Goal: Task Accomplishment & Management: Manage account settings

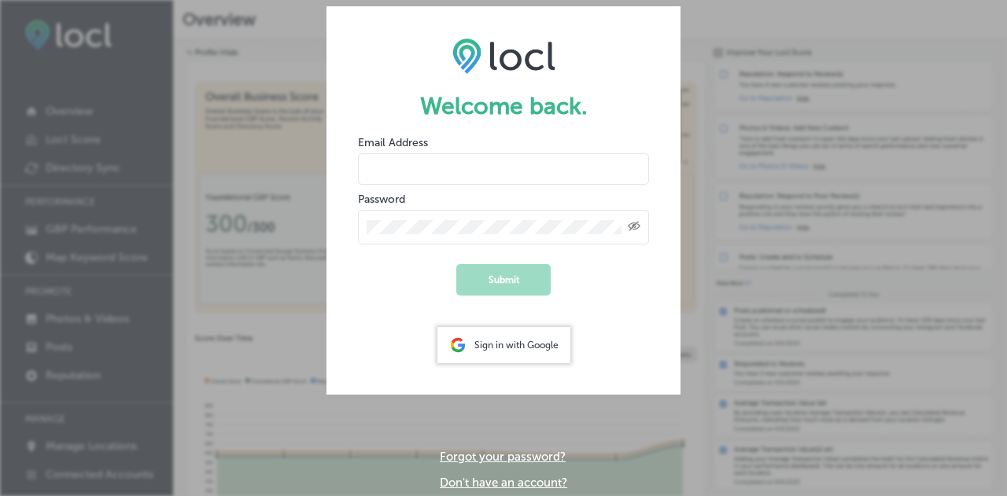
click at [440, 184] on input "email" at bounding box center [503, 168] width 291 height 31
type input "sbritto@dhdc.org"
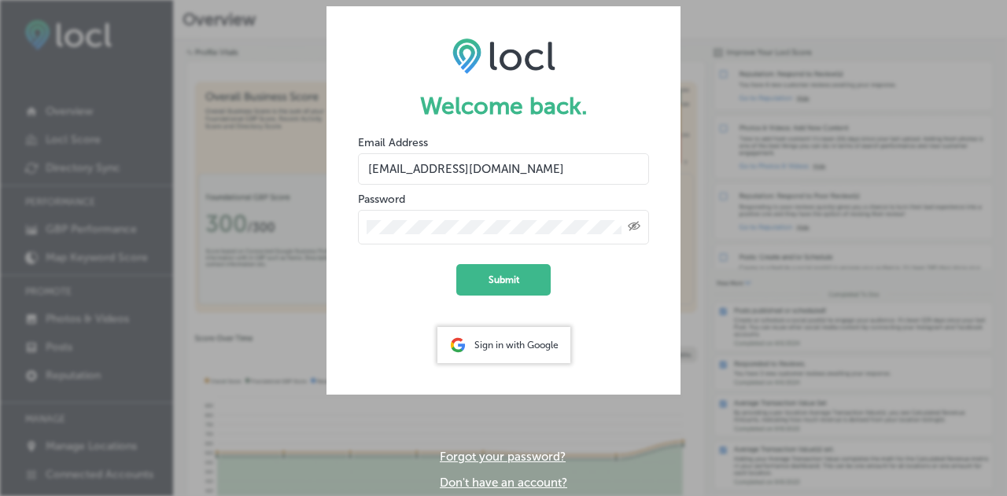
click at [456, 264] on button "Submit" at bounding box center [503, 279] width 94 height 31
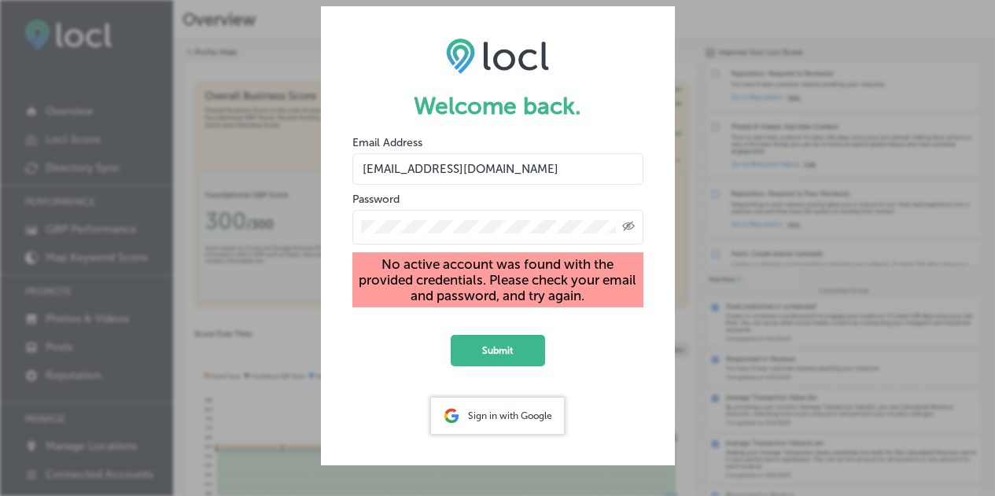
click at [501, 431] on div "Sign in with Google" at bounding box center [497, 416] width 133 height 36
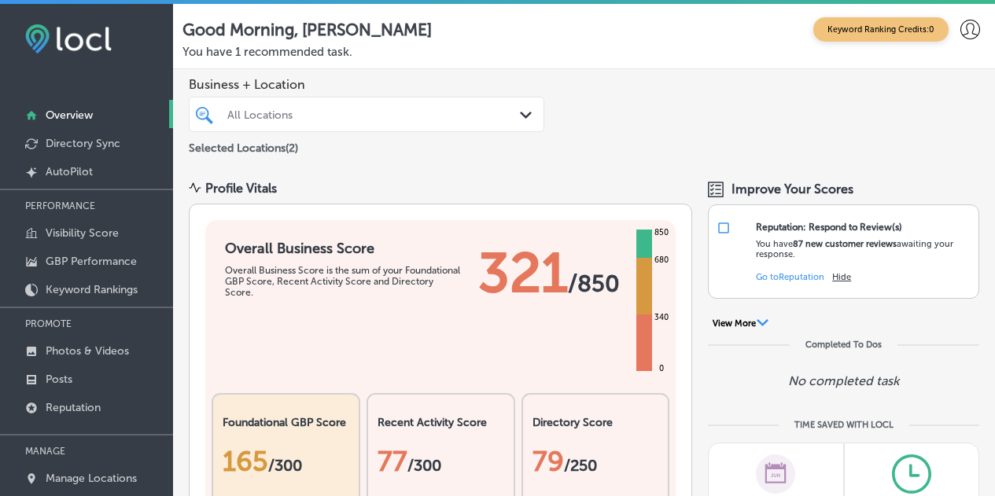
click at [396, 116] on div "All Locations" at bounding box center [374, 114] width 294 height 13
click at [510, 112] on div "All Locations Path Created with Sketch." at bounding box center [367, 115] width 354 height 20
click at [960, 28] on icon at bounding box center [970, 30] width 20 height 20
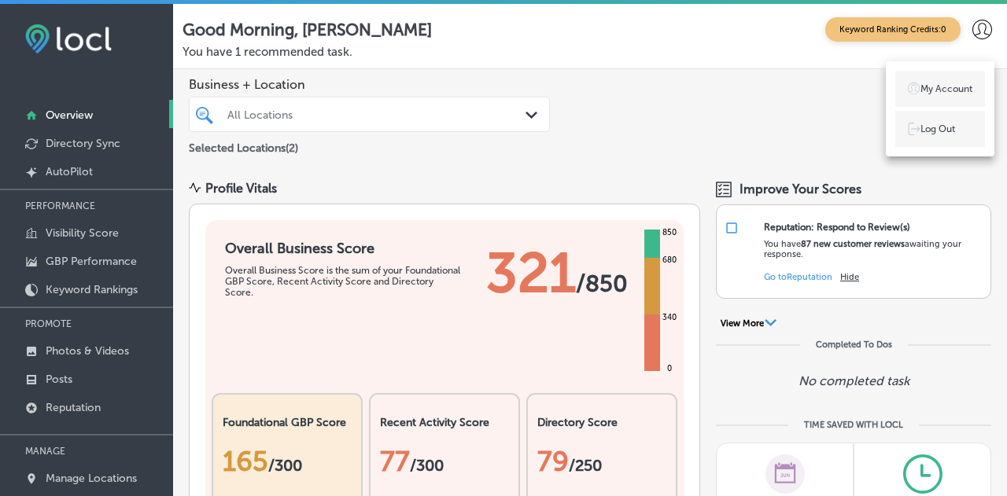
click at [958, 28] on div at bounding box center [503, 248] width 1007 height 496
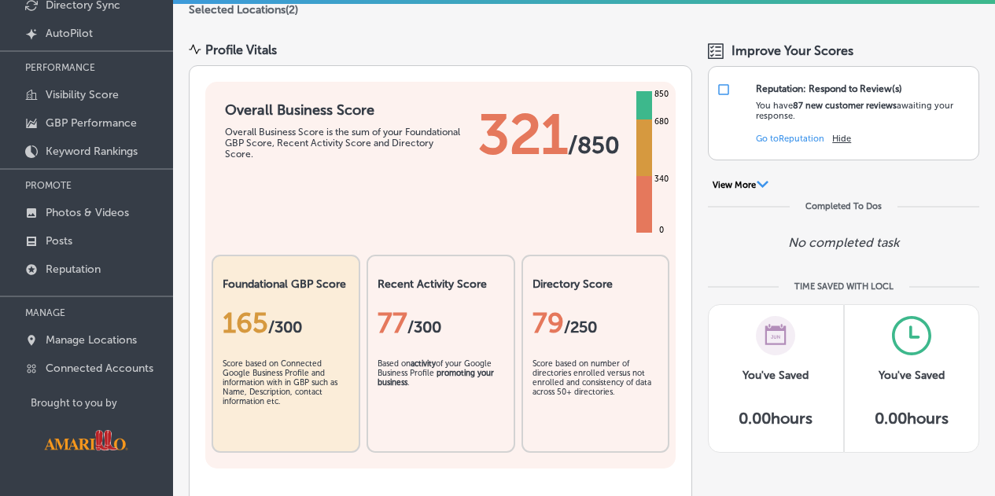
click at [738, 183] on button "View More Path Created with Sketch." at bounding box center [740, 186] width 65 height 14
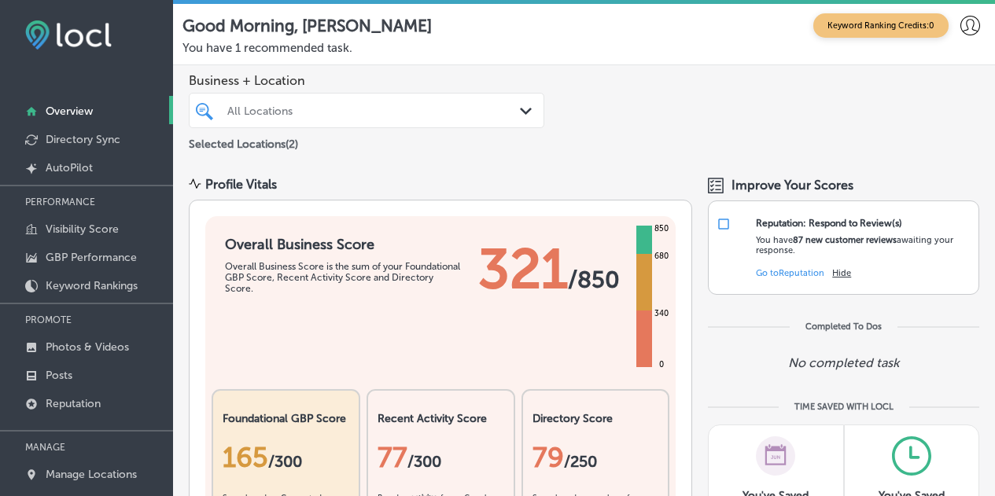
click at [463, 107] on div "All Locations" at bounding box center [374, 110] width 294 height 13
click at [102, 223] on p "Visibility Score" at bounding box center [82, 229] width 73 height 13
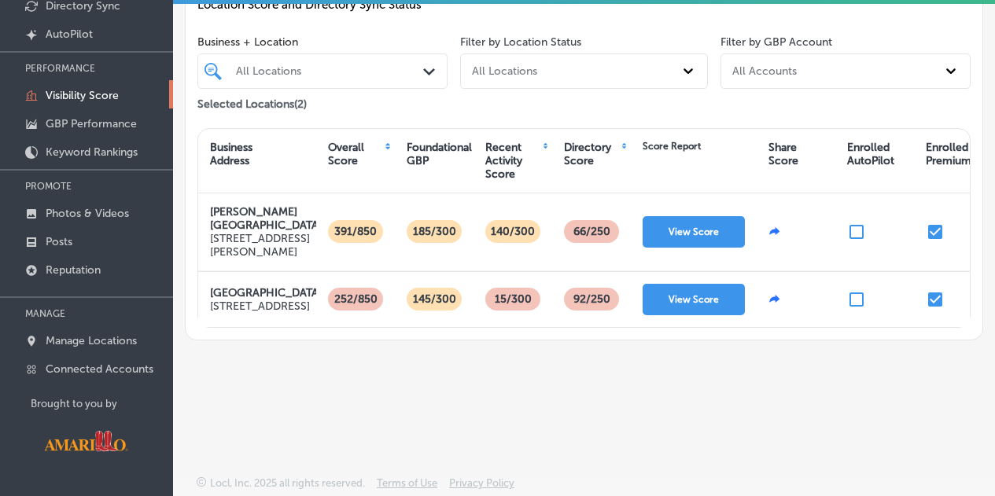
scroll to position [138, 0]
click at [112, 127] on p "GBP Performance" at bounding box center [91, 122] width 91 height 13
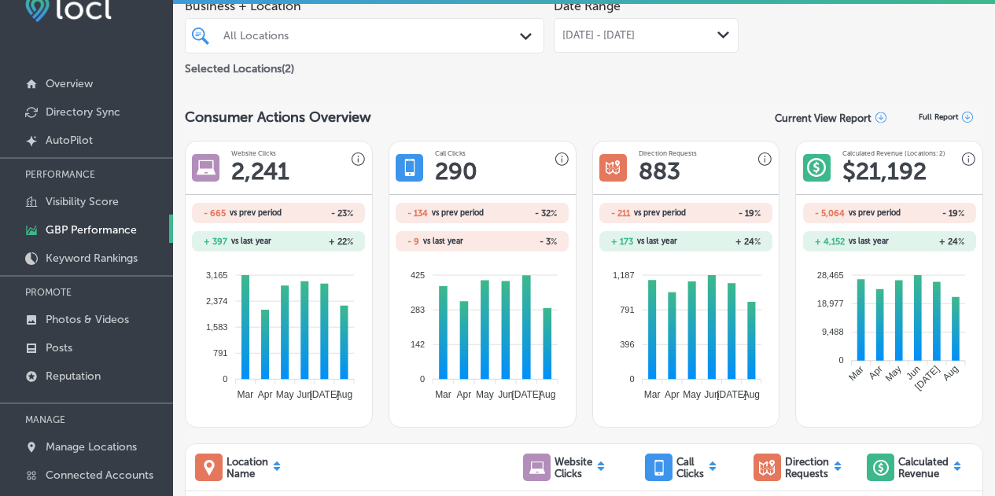
scroll to position [79, 0]
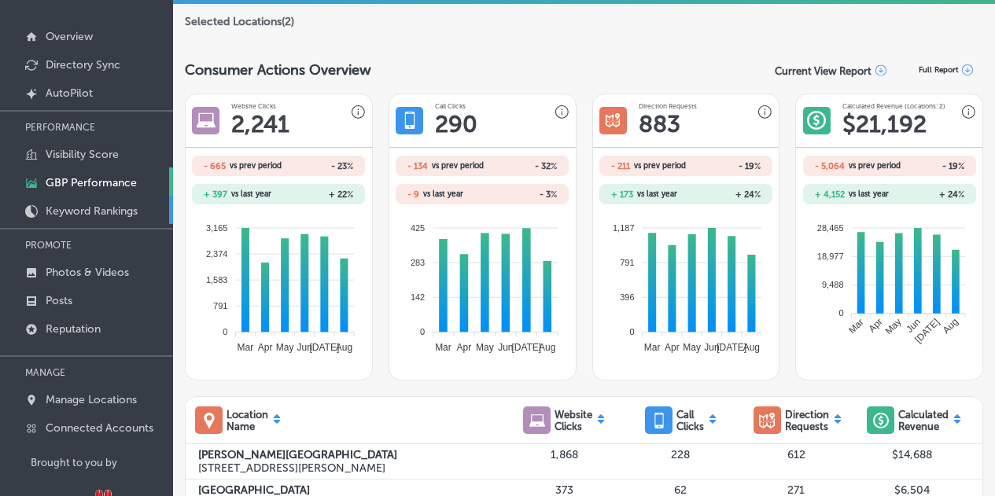
click at [84, 207] on p "Keyword Rankings" at bounding box center [92, 210] width 92 height 13
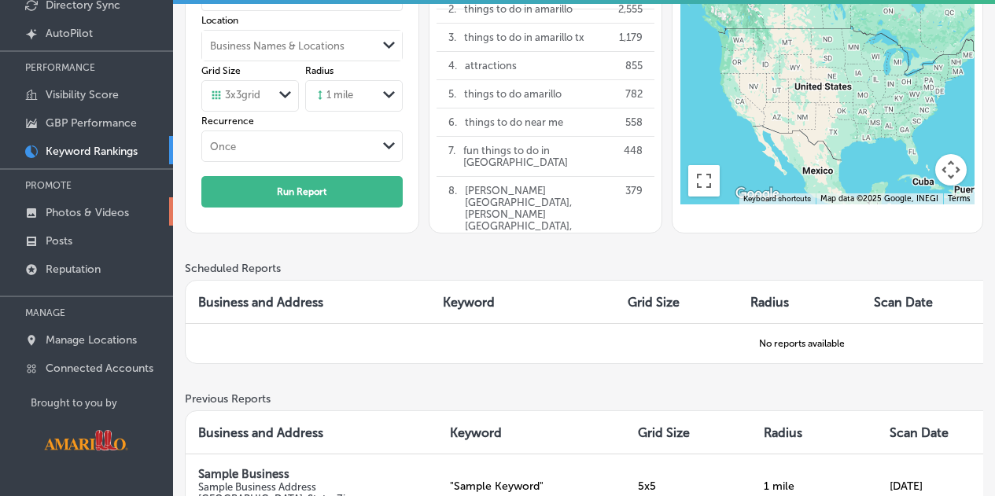
click at [77, 215] on p "Photos & Videos" at bounding box center [87, 212] width 83 height 13
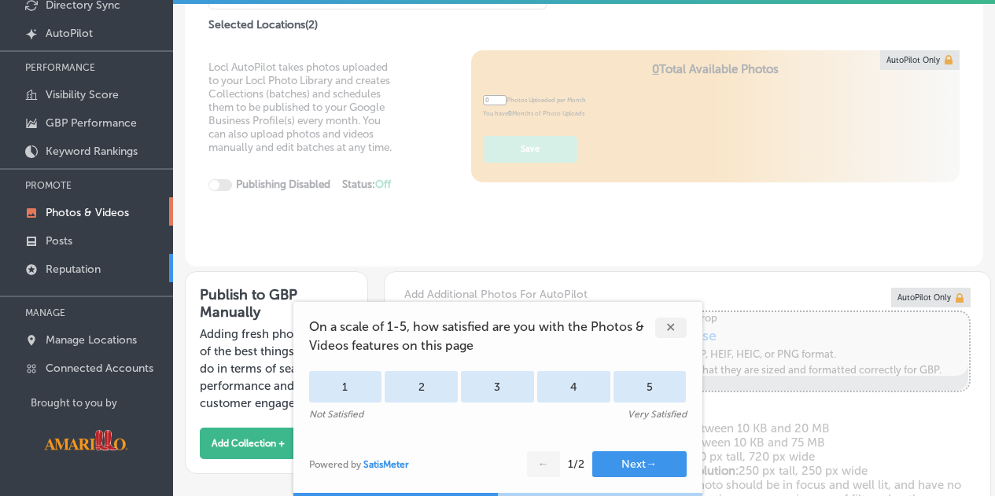
type input "5"
click at [672, 325] on div "✕" at bounding box center [670, 328] width 31 height 20
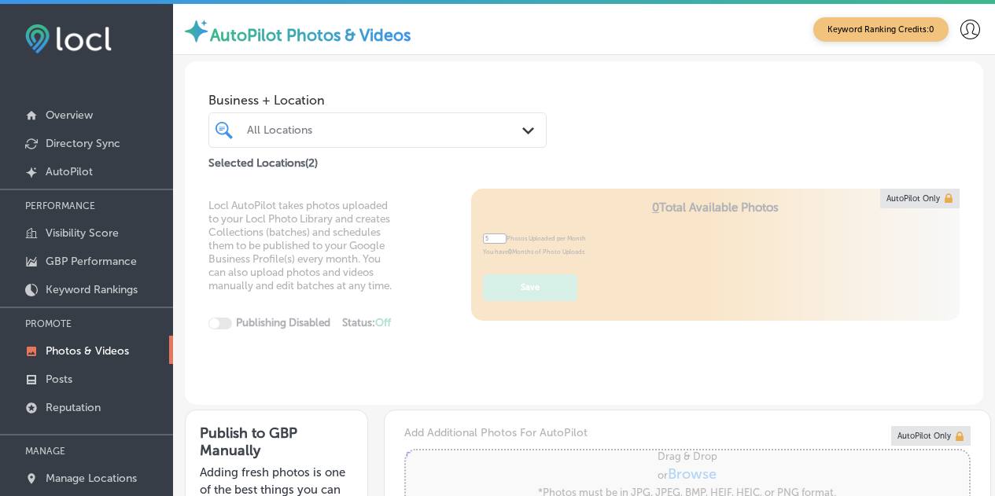
click at [453, 134] on div "All Locations" at bounding box center [385, 129] width 277 height 13
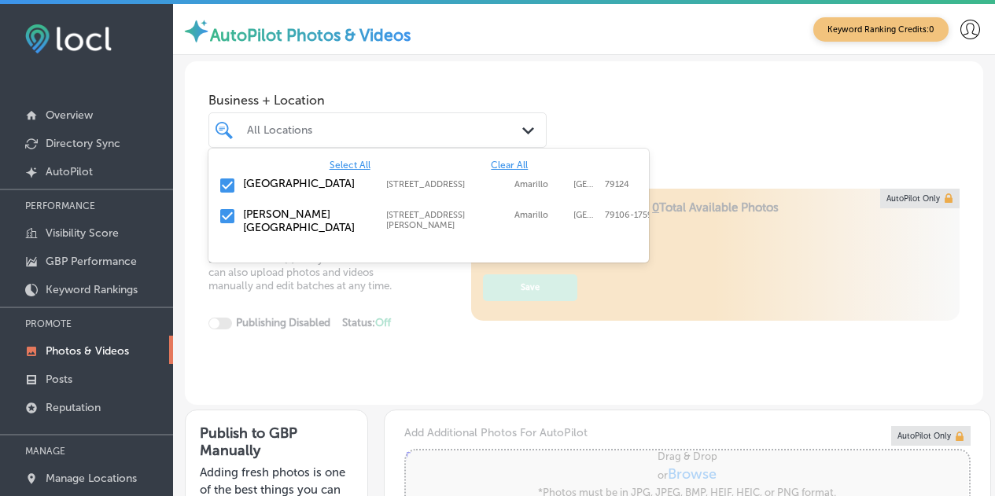
click at [291, 221] on label "[PERSON_NAME][GEOGRAPHIC_DATA]" at bounding box center [306, 221] width 127 height 27
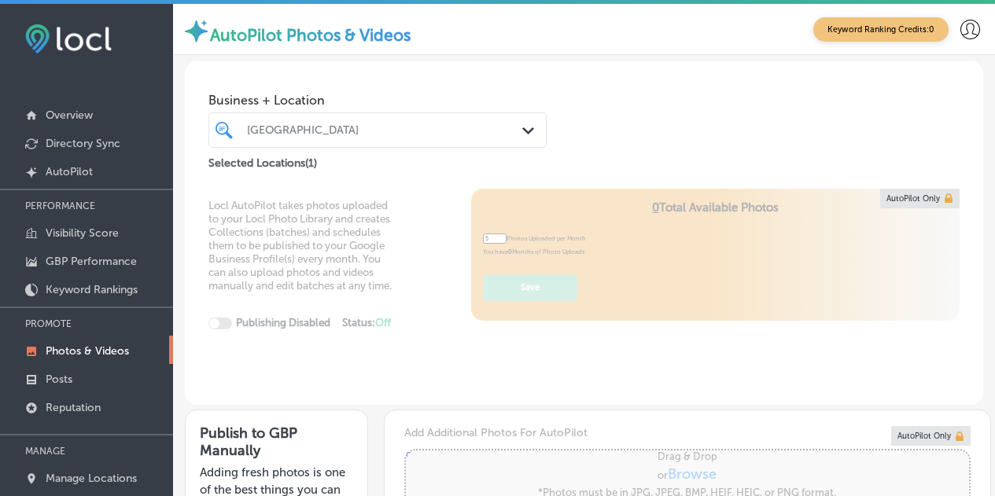
click at [545, 101] on div "Business + Location Wildcat Bluff Nature Center Path Created with Sketch. Selec…" at bounding box center [584, 117] width 798 height 112
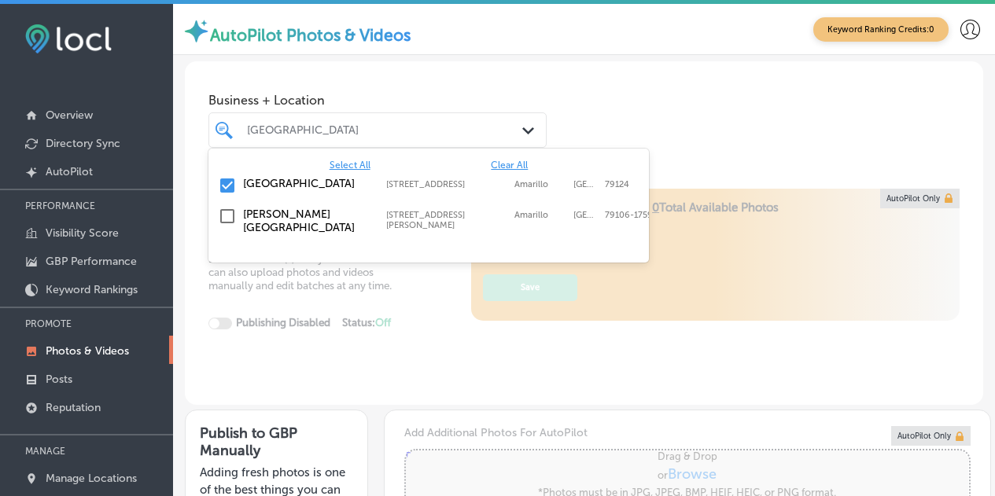
click at [429, 124] on div "[GEOGRAPHIC_DATA]" at bounding box center [385, 129] width 277 height 13
click at [333, 225] on label "[PERSON_NAME][GEOGRAPHIC_DATA]" at bounding box center [306, 221] width 127 height 27
click at [597, 88] on div "Business + Location option 1200 Streit Drive, selected. option 2301 North Soncy…" at bounding box center [584, 117] width 798 height 112
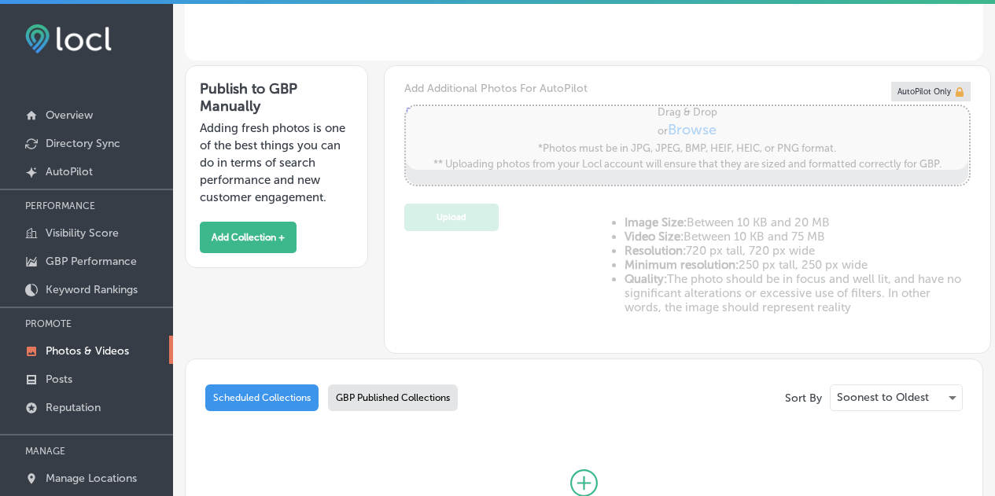
scroll to position [359, 0]
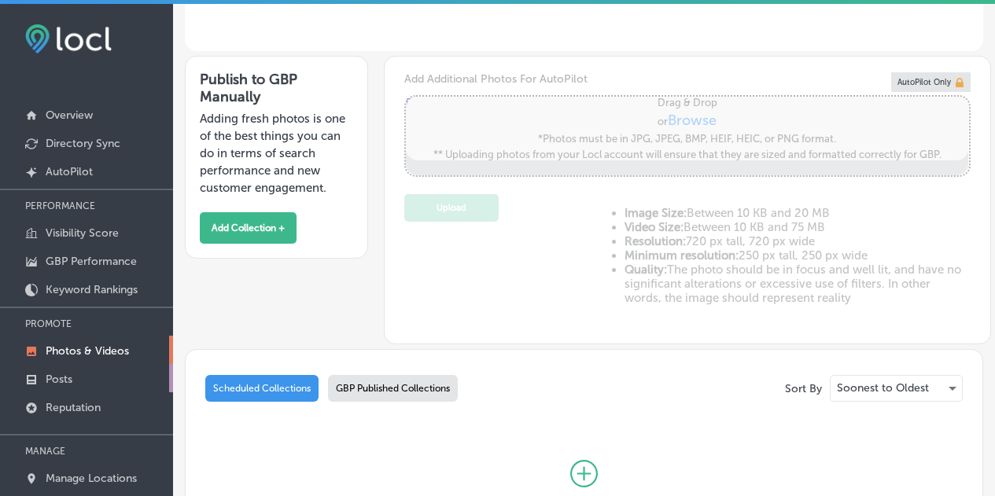
click at [70, 370] on link "Posts" at bounding box center [86, 378] width 173 height 28
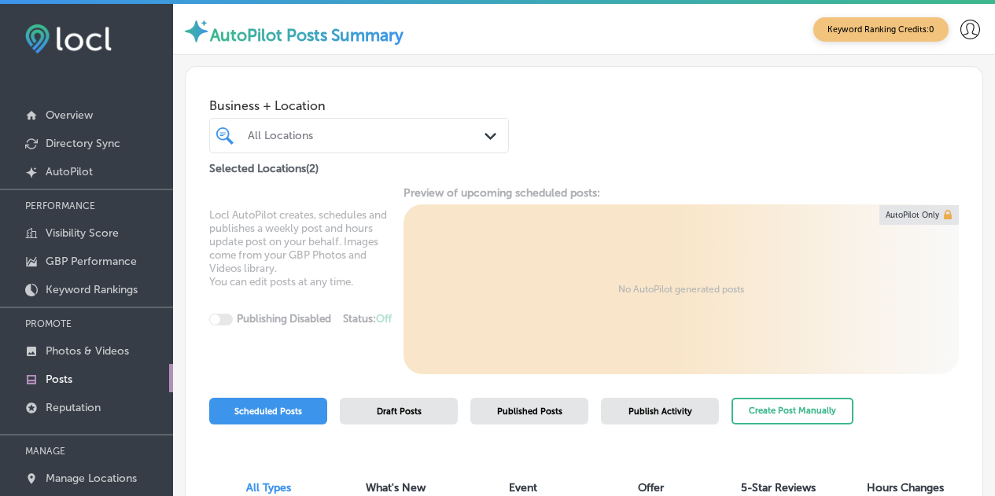
scroll to position [11, 0]
click at [783, 400] on button "Create Post Manually" at bounding box center [792, 412] width 122 height 28
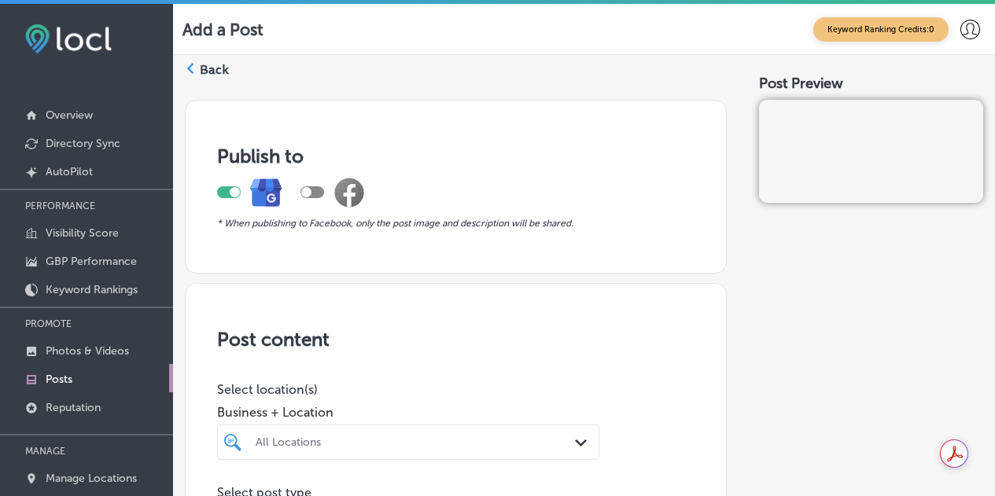
click at [212, 68] on label "Back" at bounding box center [214, 69] width 29 height 17
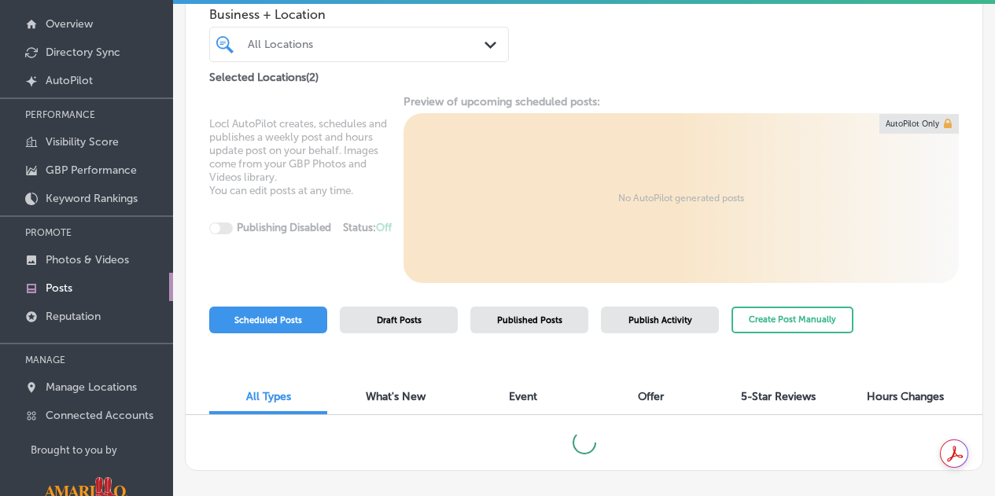
scroll to position [138, 0]
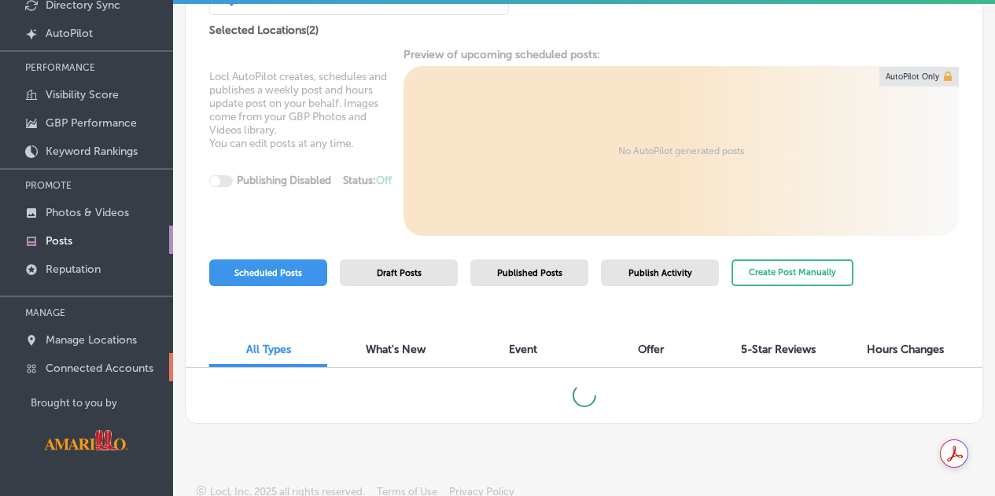
click at [97, 374] on p "Connected Accounts" at bounding box center [100, 368] width 108 height 13
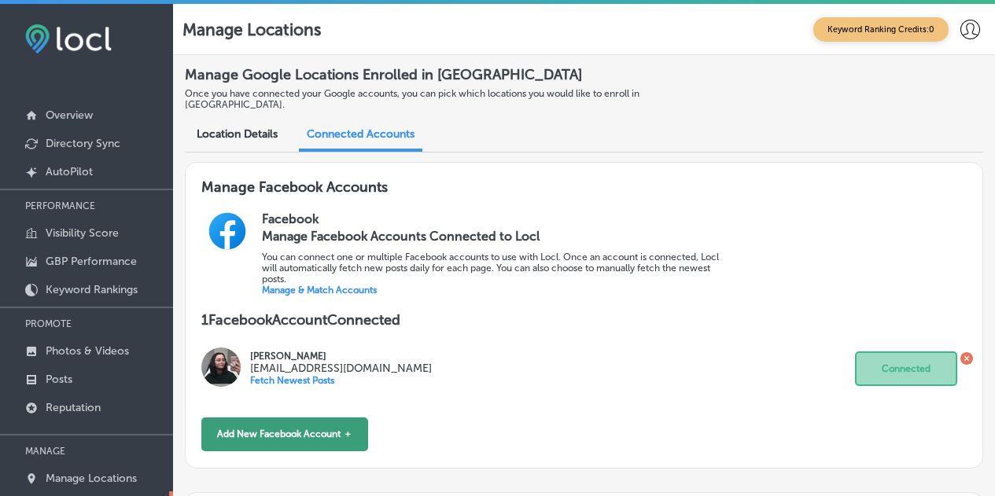
click at [315, 419] on button "Add New Facebook Account ＋" at bounding box center [284, 435] width 167 height 34
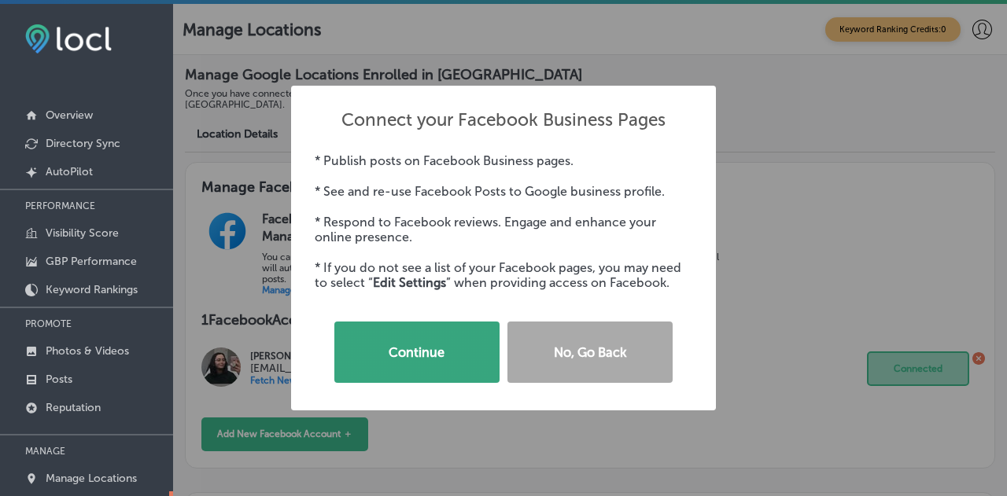
click at [393, 351] on button "Continue" at bounding box center [416, 352] width 165 height 61
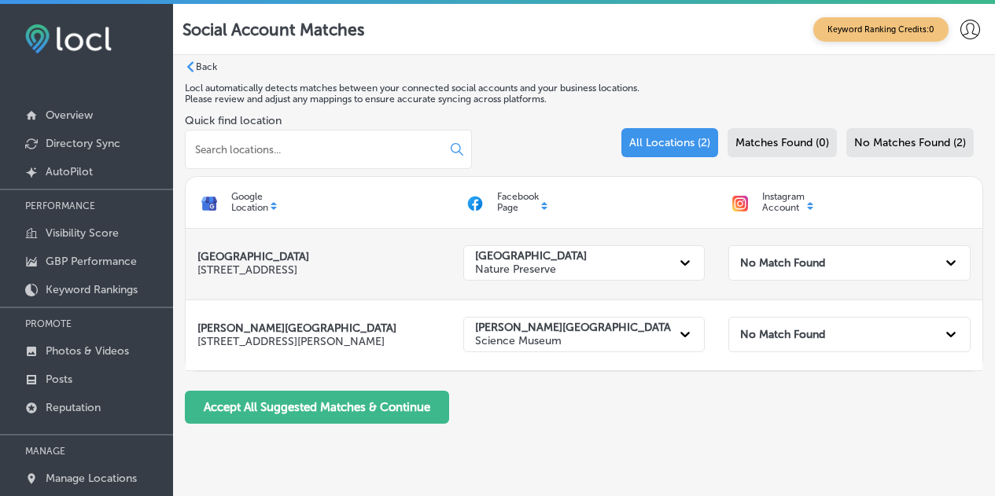
click at [815, 259] on strong "No Match Found" at bounding box center [782, 262] width 85 height 13
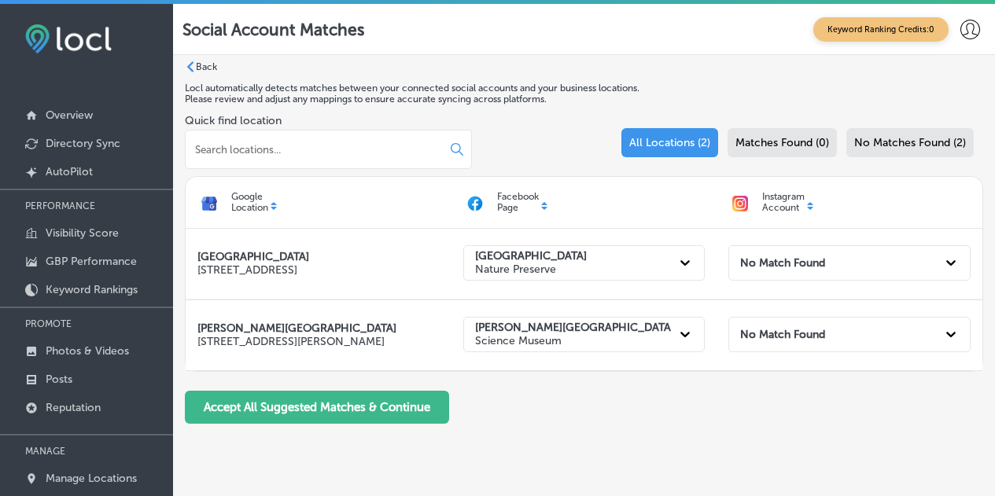
click at [426, 145] on input at bounding box center [314, 149] width 243 height 14
click at [538, 145] on div "Quick find location All Locations (2) Matches Found (0) No Matches Found (2)" at bounding box center [584, 145] width 798 height 62
click at [783, 206] on p "Instagram Account" at bounding box center [783, 202] width 42 height 23
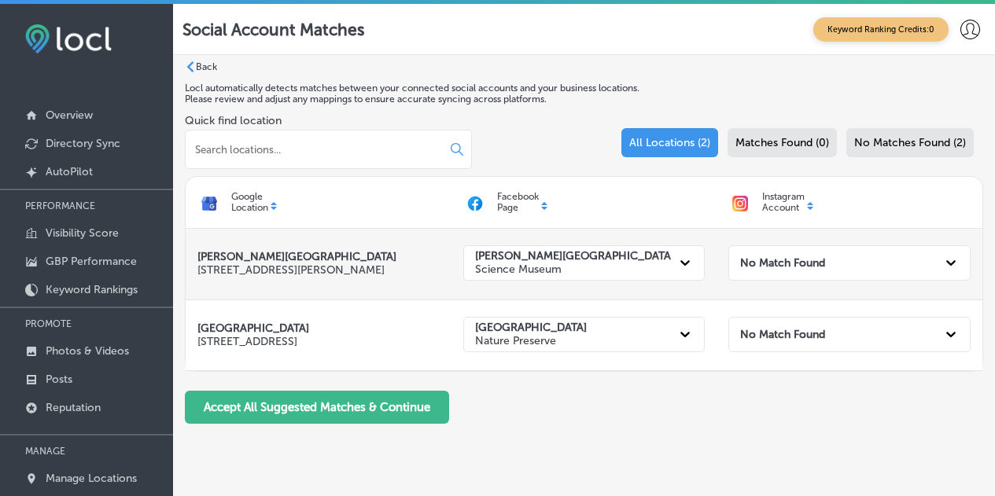
click at [806, 255] on div "No Match Found" at bounding box center [835, 263] width 203 height 29
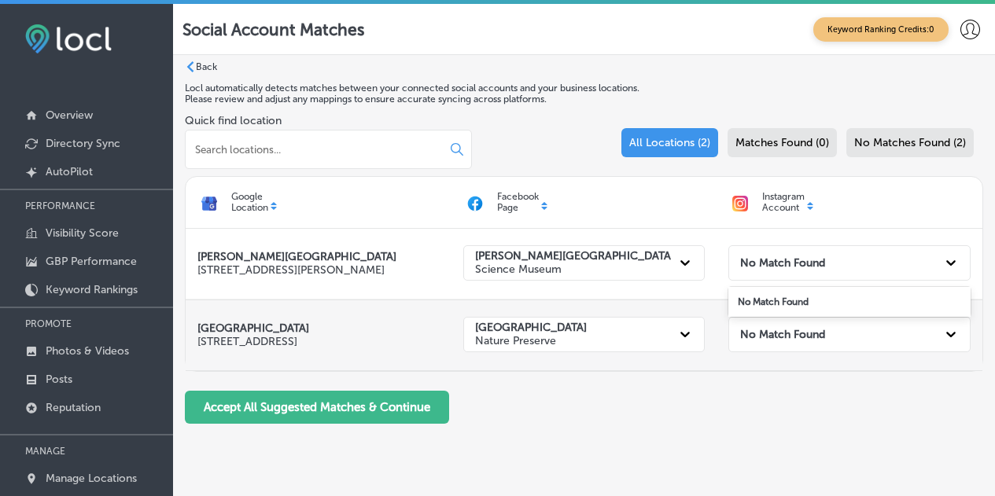
click at [810, 348] on div "No Match Found" at bounding box center [835, 334] width 203 height 29
click at [809, 342] on div "No Match Found" at bounding box center [835, 334] width 203 height 29
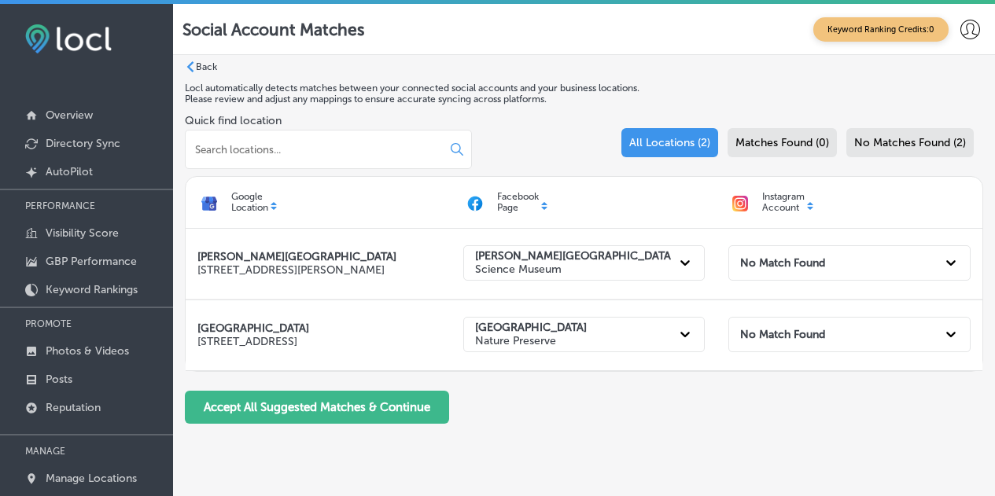
click at [639, 396] on div "Accept All Suggested Matches & Continue" at bounding box center [584, 407] width 798 height 33
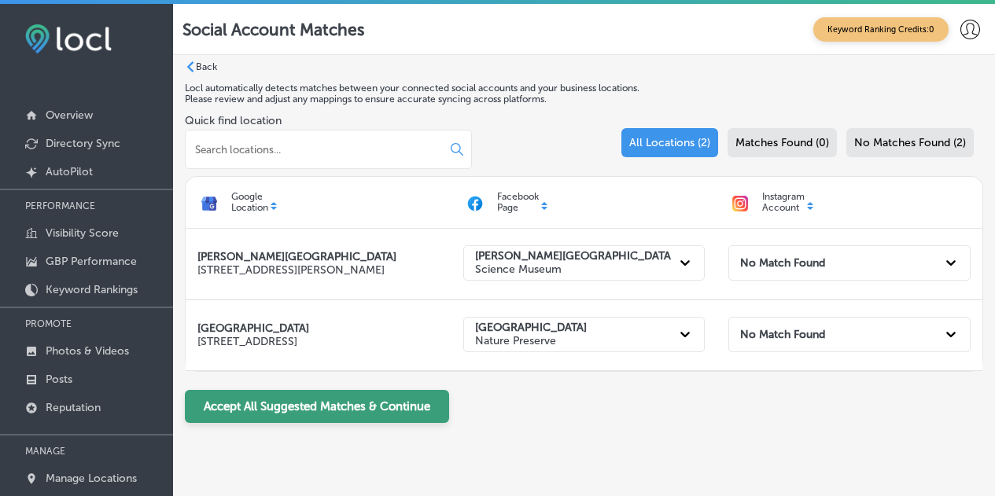
click at [344, 403] on button "Accept All Suggested Matches & Continue" at bounding box center [317, 406] width 264 height 33
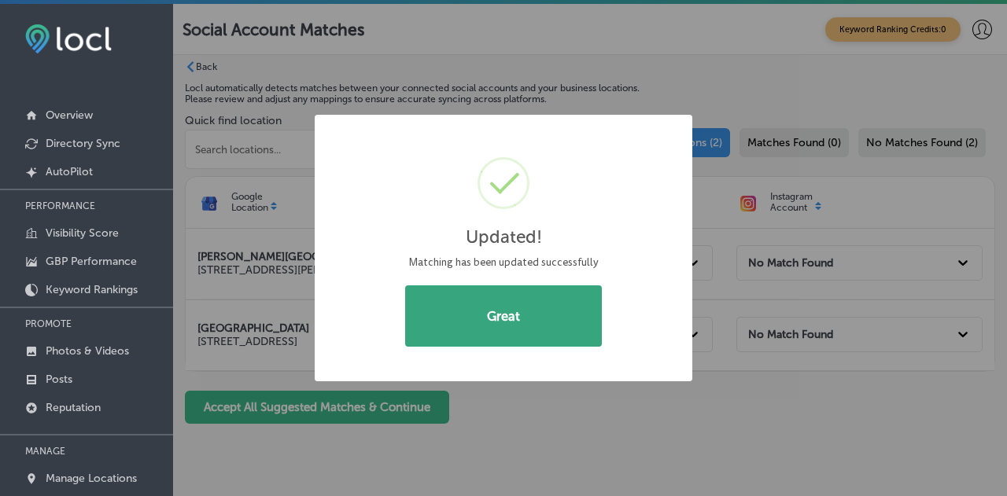
click at [548, 331] on button "Great" at bounding box center [503, 315] width 197 height 61
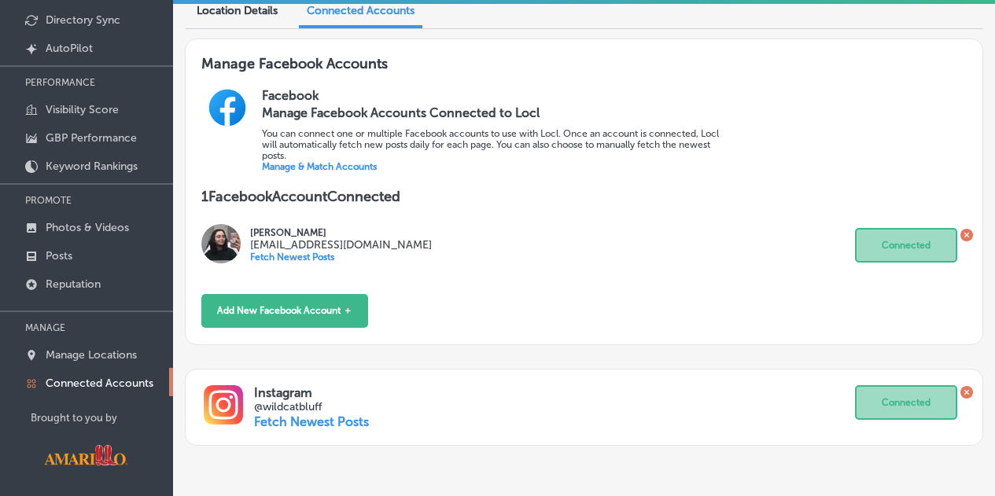
scroll to position [138, 0]
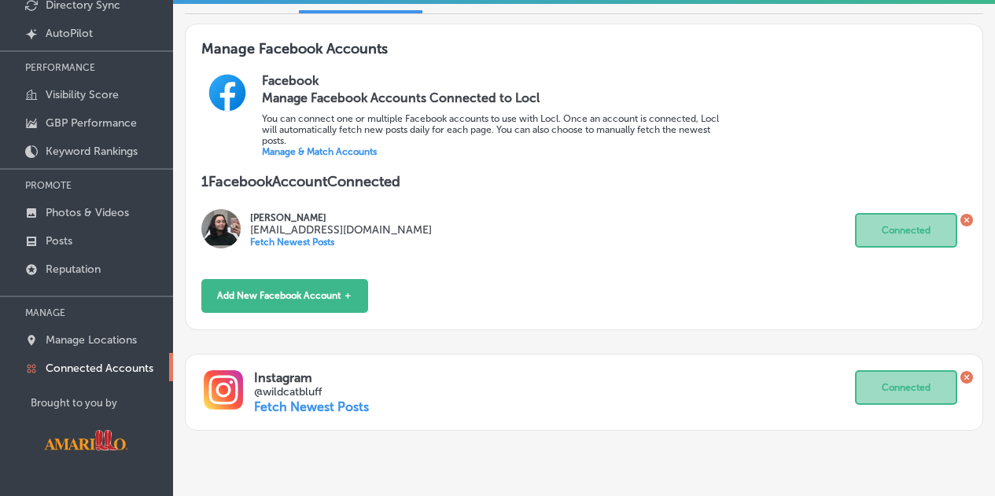
click at [963, 375] on icon at bounding box center [965, 377] width 5 height 5
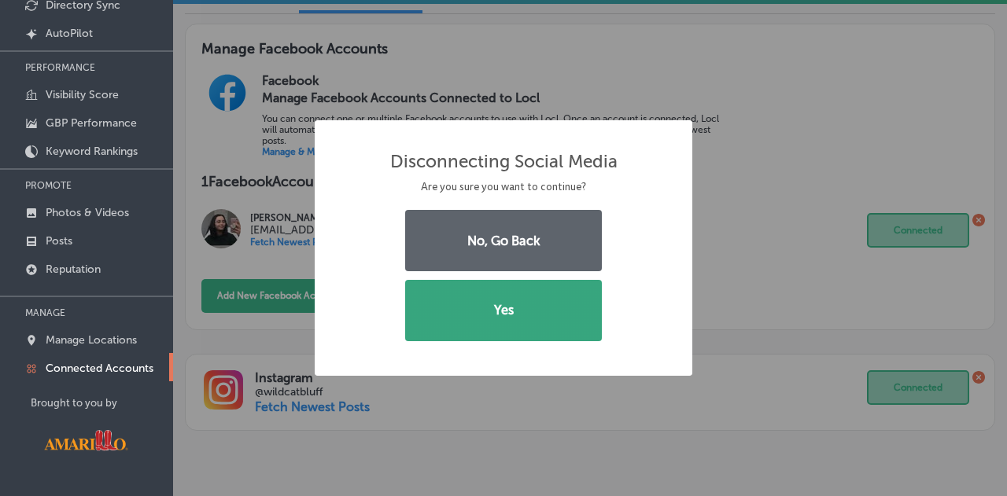
click at [539, 318] on button "Yes" at bounding box center [503, 310] width 197 height 61
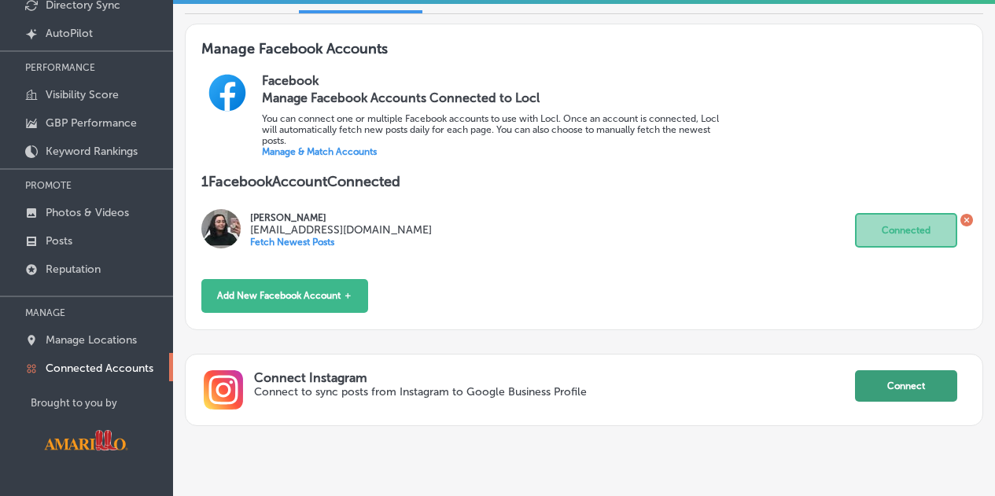
click at [876, 385] on button "Connect" at bounding box center [906, 385] width 102 height 31
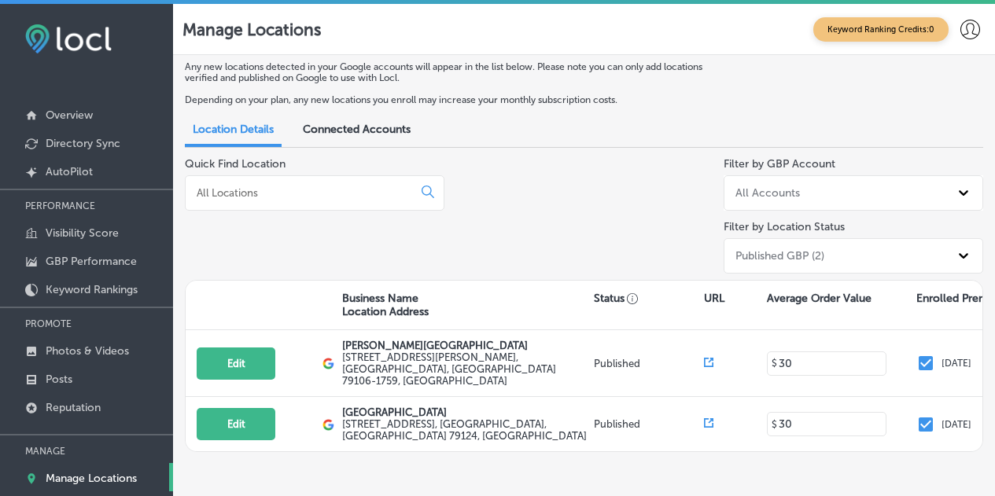
click at [358, 134] on span "Connected Accounts" at bounding box center [357, 129] width 108 height 13
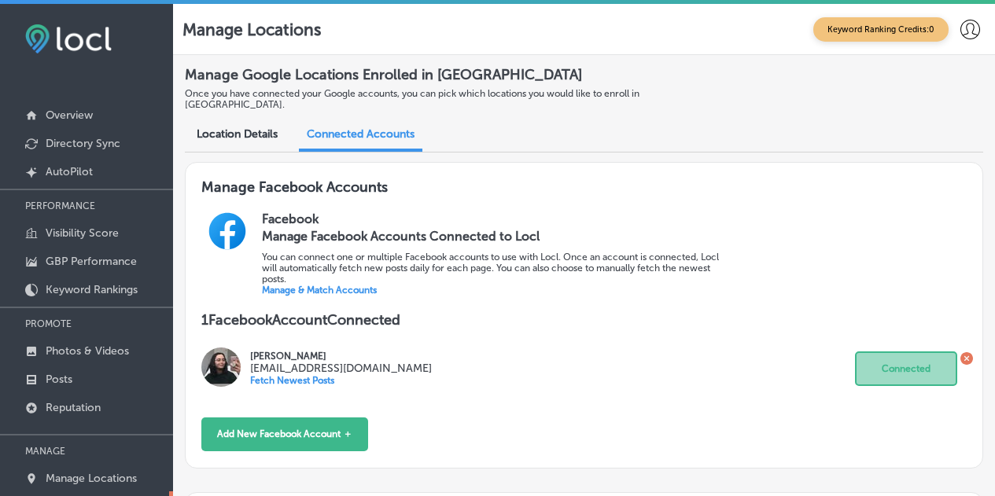
click at [320, 285] on link "Manage & Match Accounts" at bounding box center [319, 290] width 115 height 11
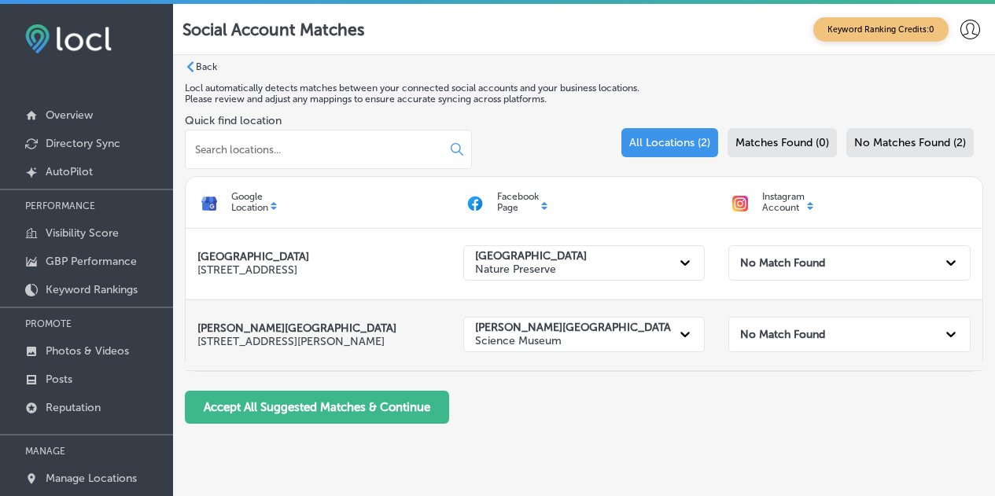
click at [838, 322] on div "No Match Found" at bounding box center [835, 334] width 203 height 29
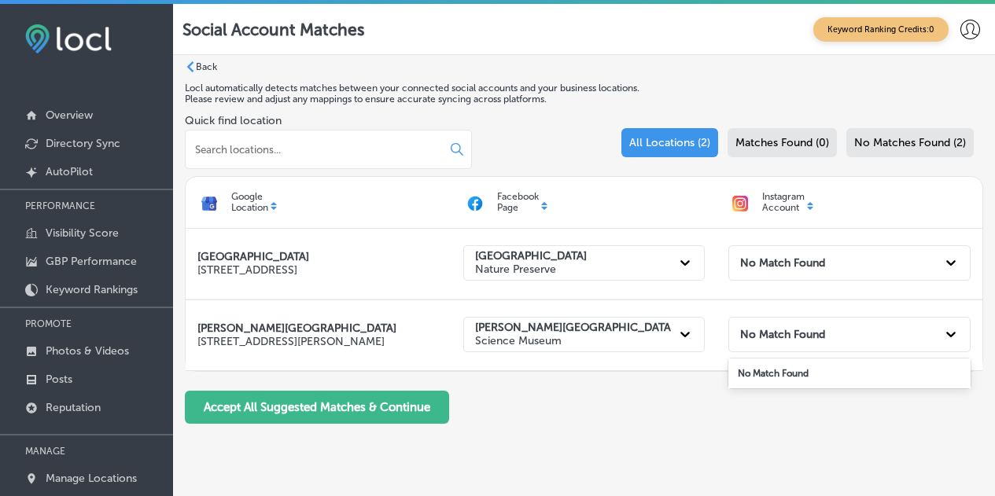
click at [637, 420] on div "Accept All Suggested Matches & Continue" at bounding box center [584, 407] width 798 height 33
click at [344, 155] on input at bounding box center [314, 149] width 243 height 14
click at [458, 147] on icon at bounding box center [457, 149] width 13 height 13
click at [800, 202] on p "Instagram Account" at bounding box center [783, 202] width 42 height 23
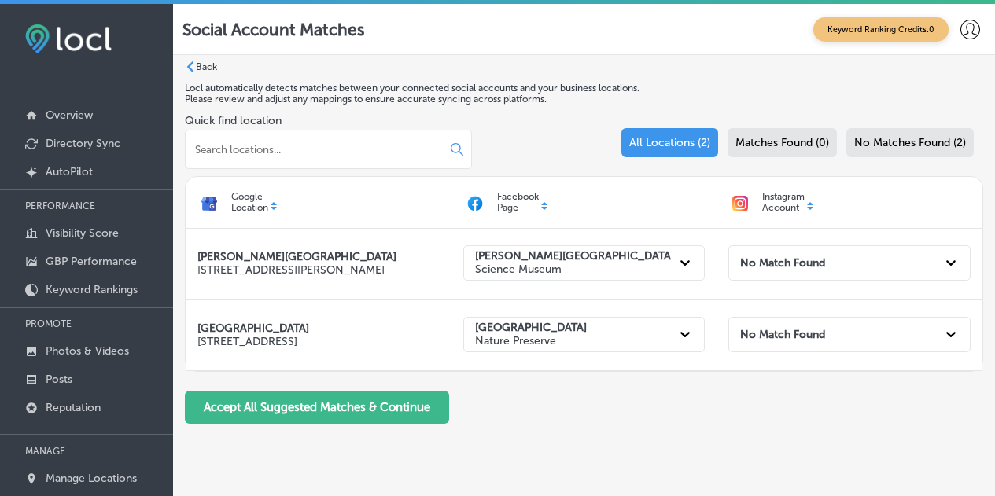
click at [208, 70] on label "Back" at bounding box center [206, 66] width 21 height 11
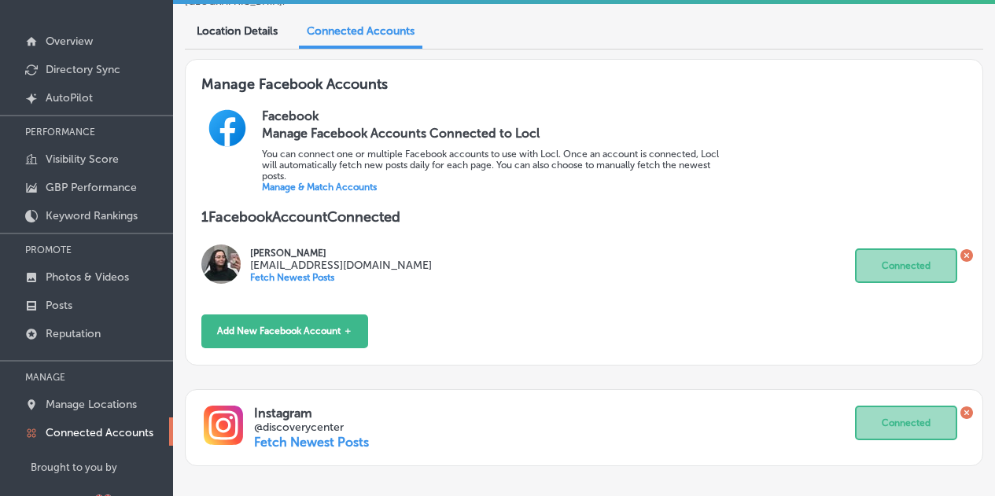
scroll to position [138, 0]
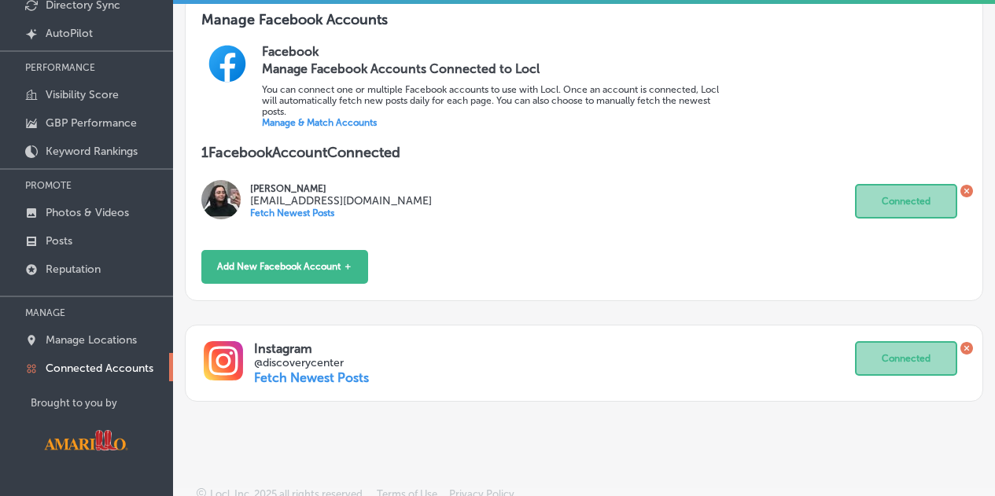
click at [335, 370] on p "Fetch Newest Posts" at bounding box center [311, 377] width 115 height 15
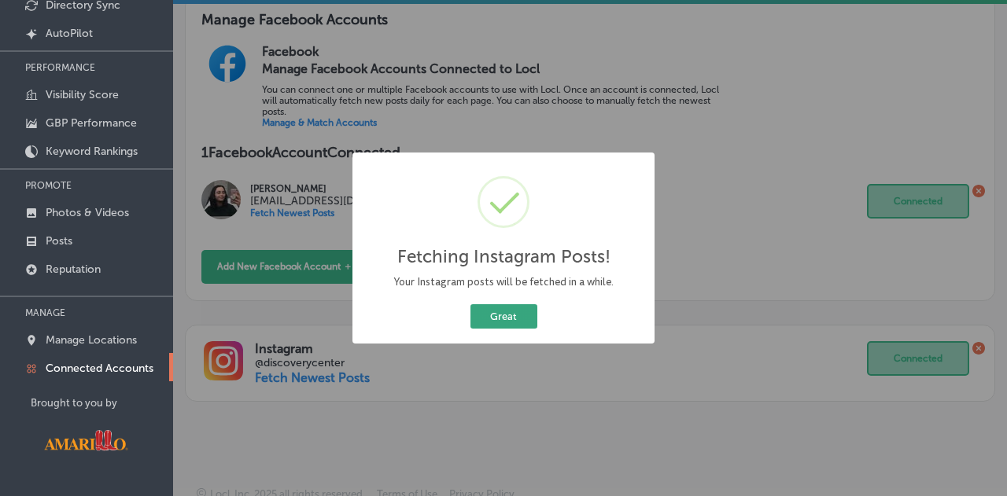
click at [507, 319] on button "Great" at bounding box center [503, 316] width 67 height 24
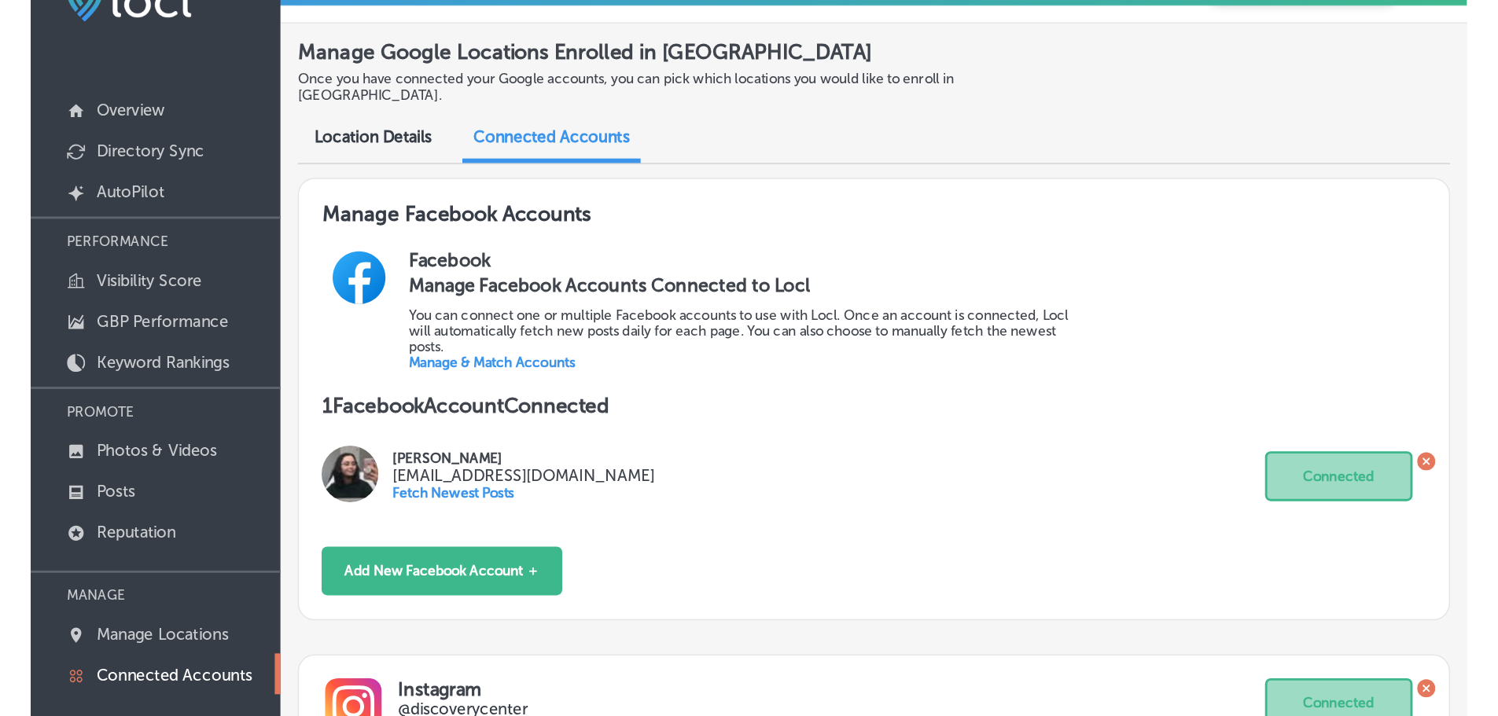
scroll to position [0, 0]
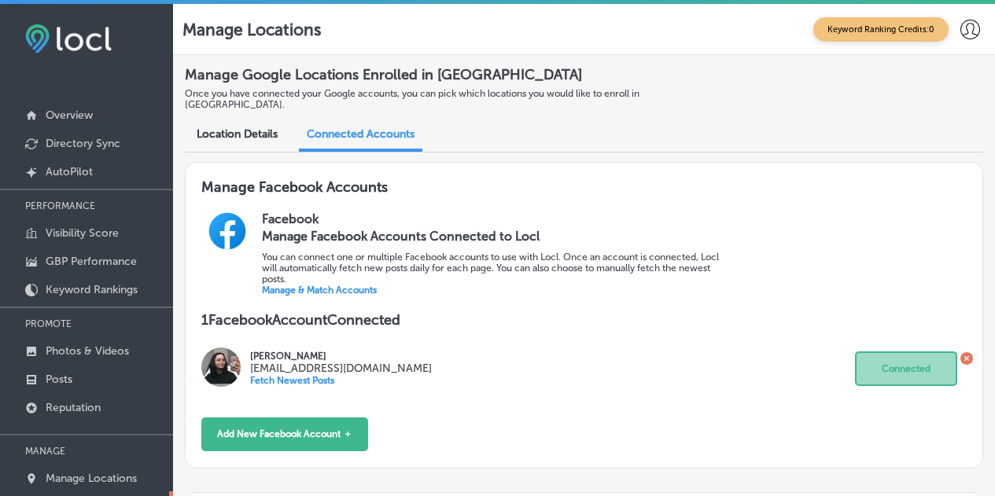
click at [274, 127] on span "Location Details" at bounding box center [237, 133] width 81 height 13
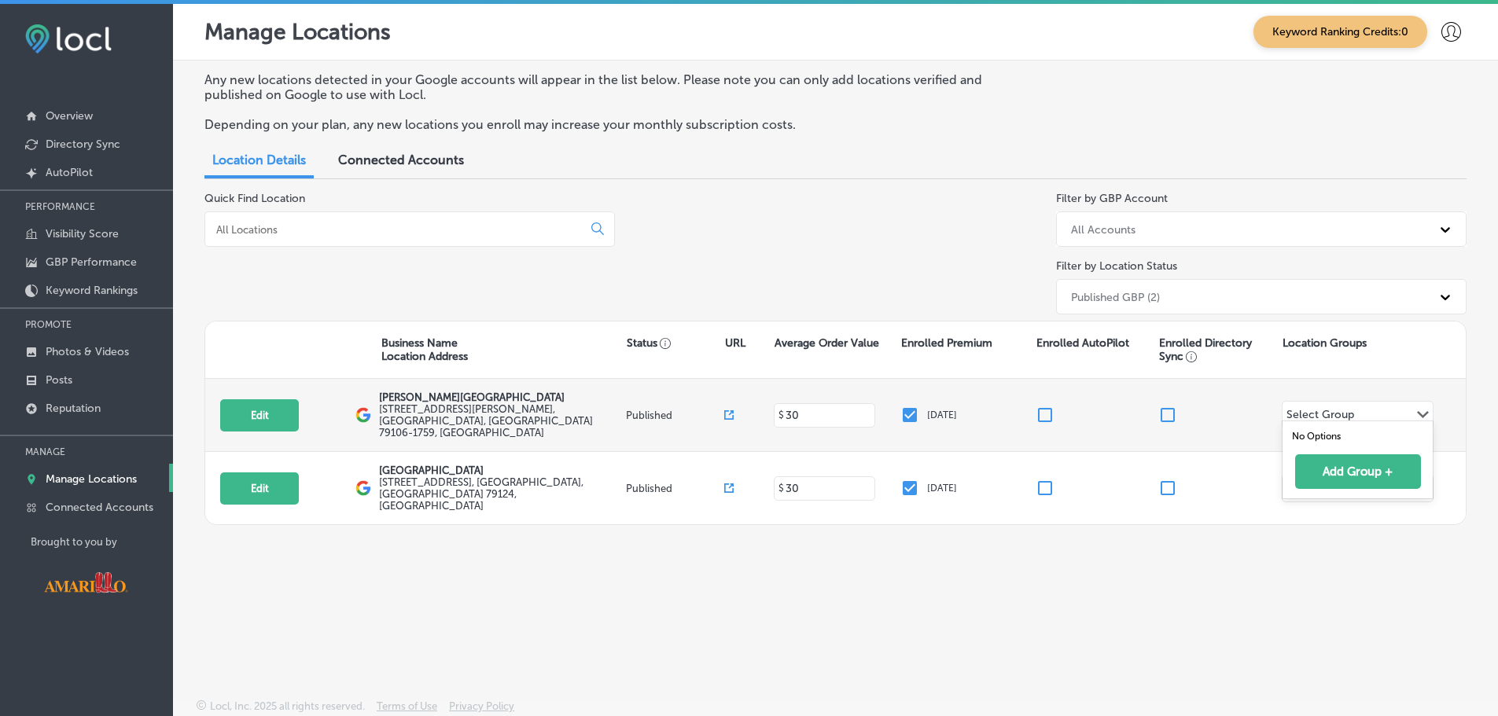
click at [1006, 403] on div "Select Group Path Created with Sketch." at bounding box center [1358, 415] width 150 height 27
click at [1006, 404] on div "Select Group Path Created with Sketch." at bounding box center [1358, 415] width 150 height 27
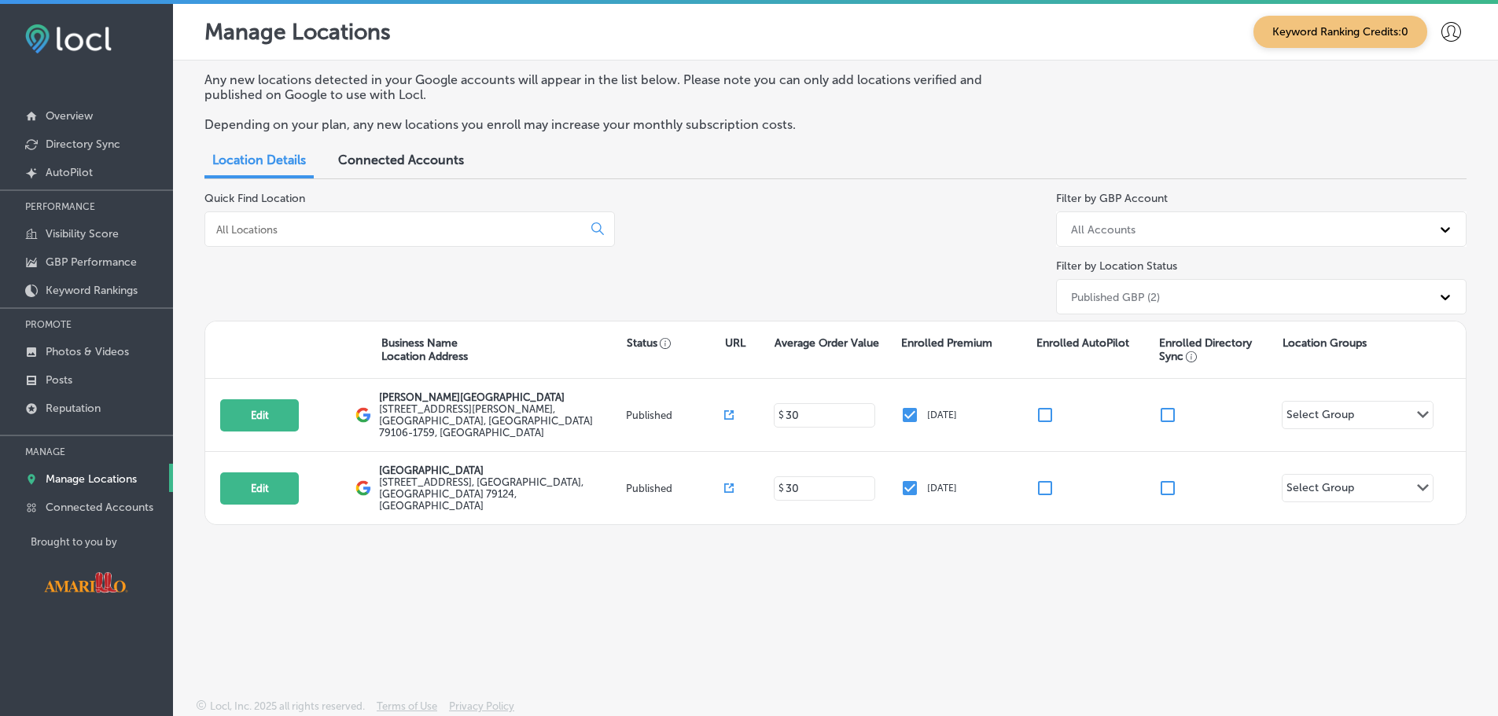
drag, startPoint x: 1117, startPoint y: 569, endPoint x: 1100, endPoint y: 562, distance: 18.0
click at [1006, 495] on div "Any new locations detected in your Google accounts will appear in the list belo…" at bounding box center [835, 343] width 1325 height 565
click at [370, 164] on span "Connected Accounts" at bounding box center [401, 160] width 126 height 15
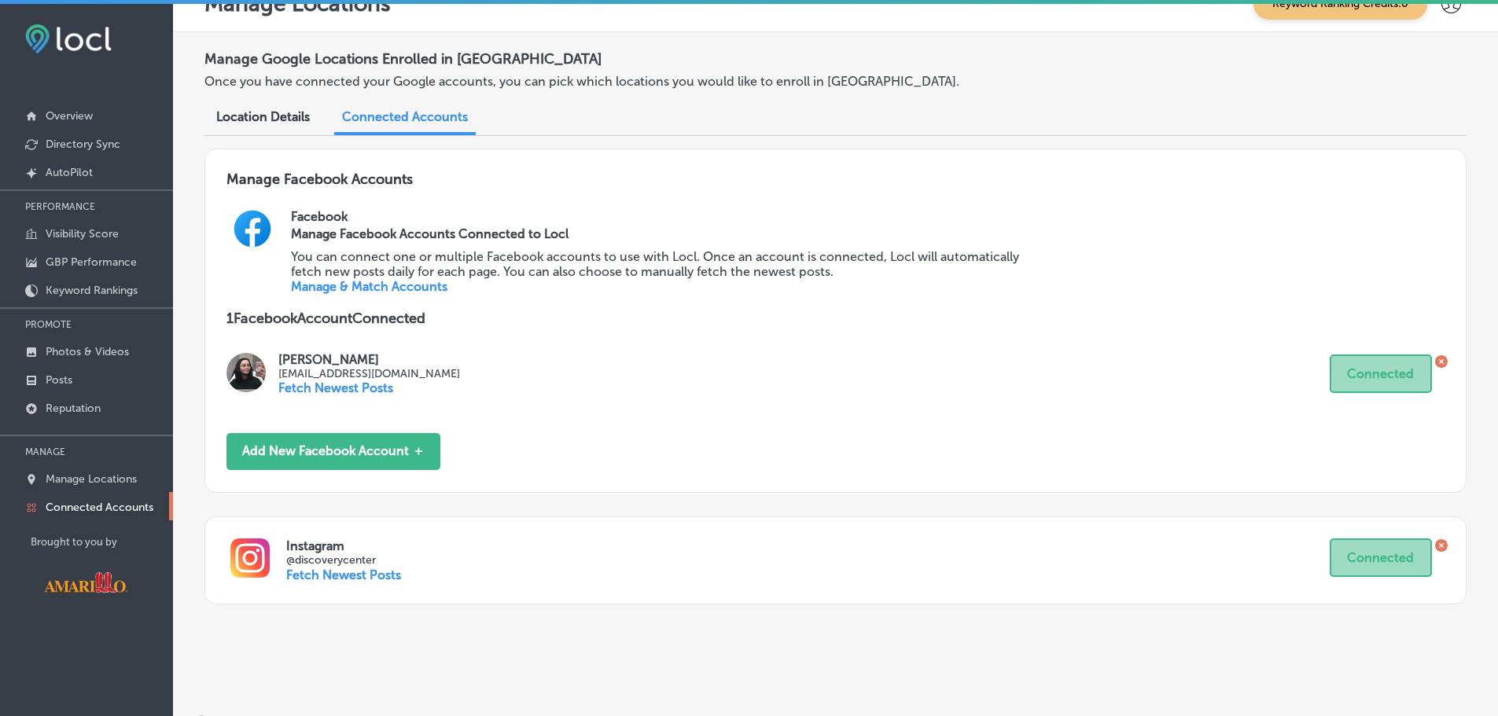
scroll to position [43, 0]
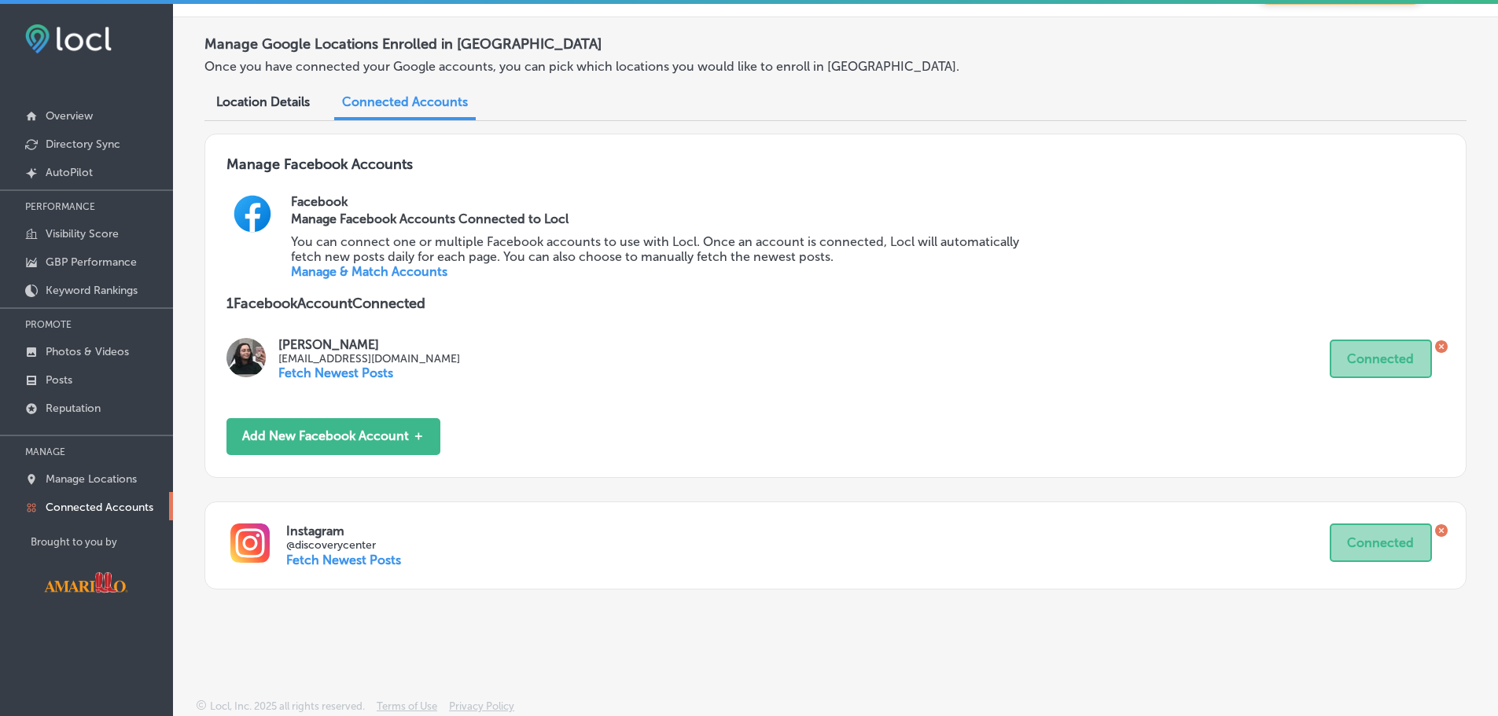
click at [90, 495] on p "Connected Accounts" at bounding box center [100, 507] width 108 height 13
click at [84, 473] on p "Manage Locations" at bounding box center [91, 479] width 91 height 13
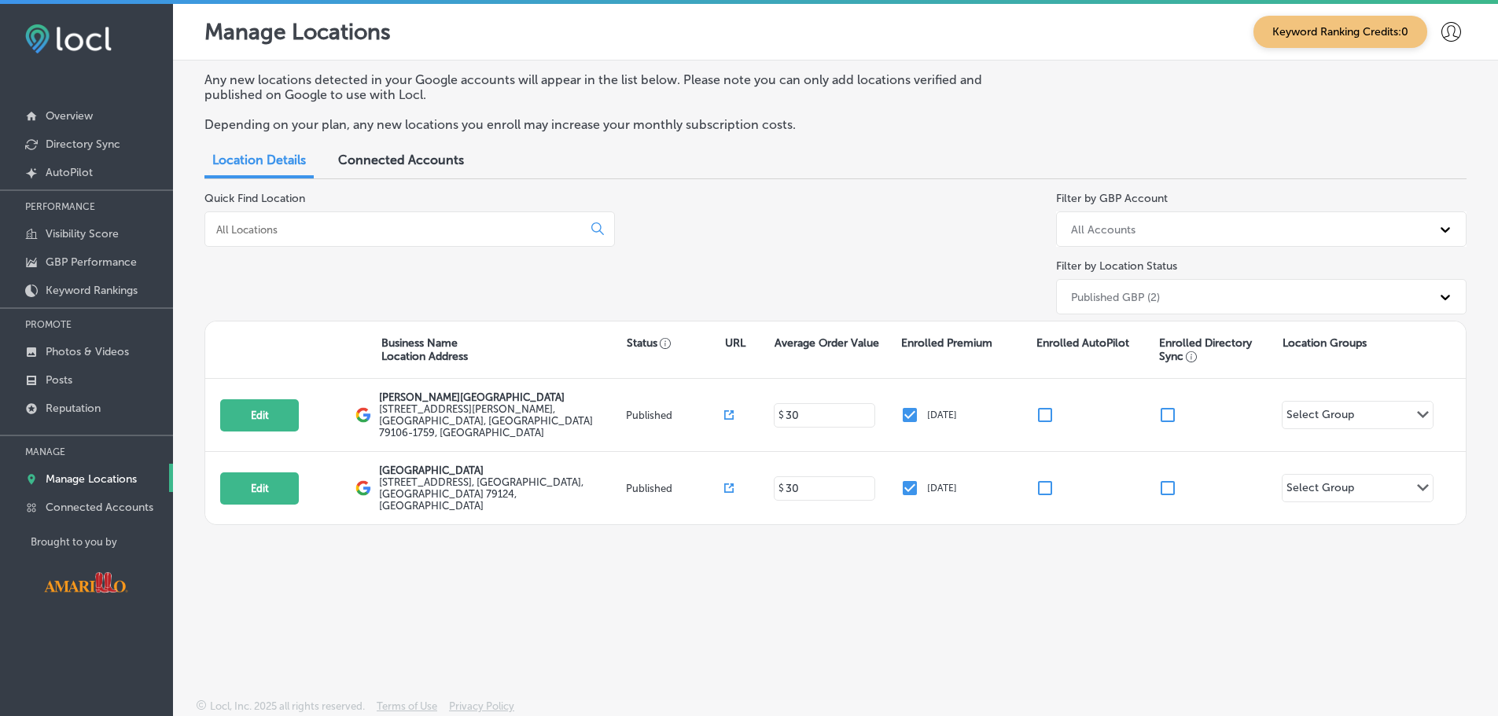
click at [1006, 217] on div "All Accounts" at bounding box center [1247, 229] width 368 height 26
click at [79, 118] on p "Overview" at bounding box center [69, 115] width 47 height 13
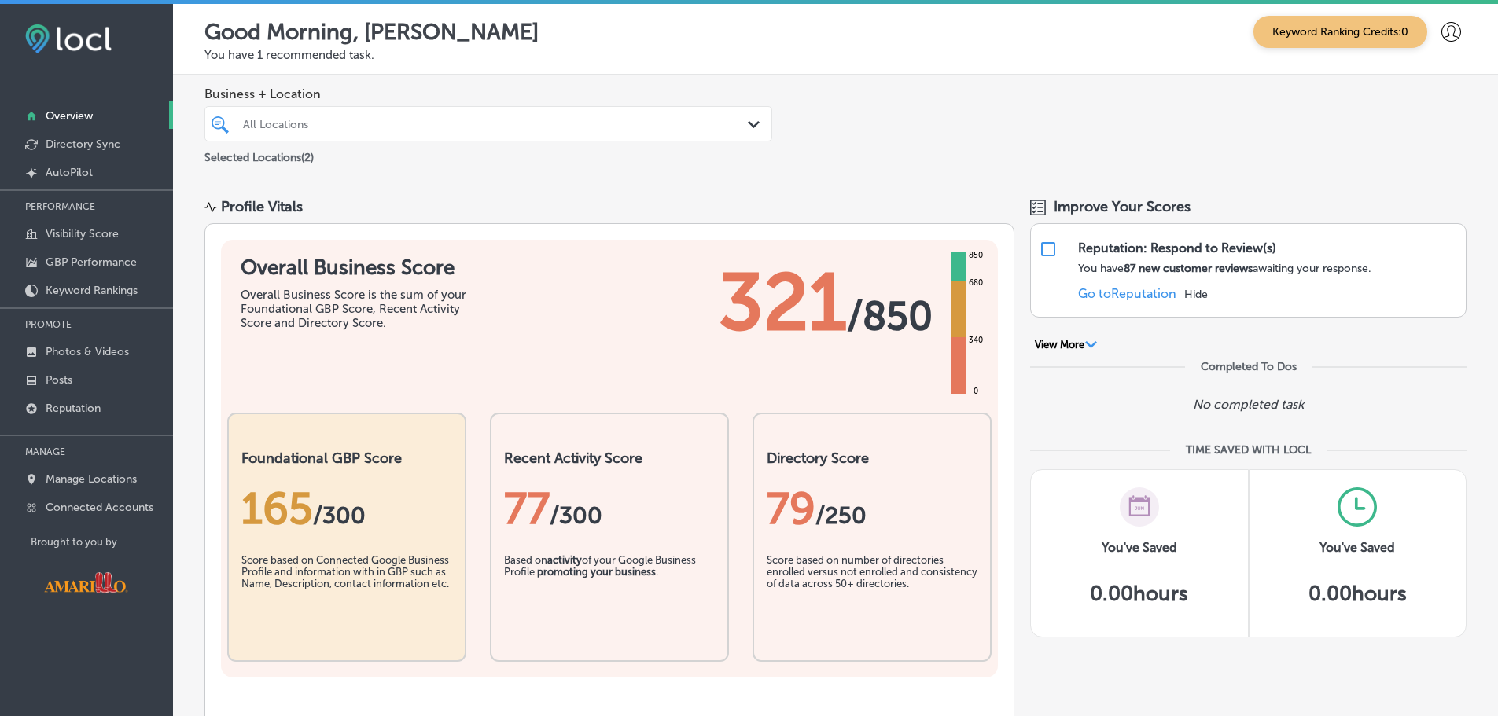
click at [403, 122] on div "All Locations" at bounding box center [496, 123] width 506 height 13
click at [1006, 347] on button "View More Path Created with Sketch." at bounding box center [1066, 345] width 72 height 14
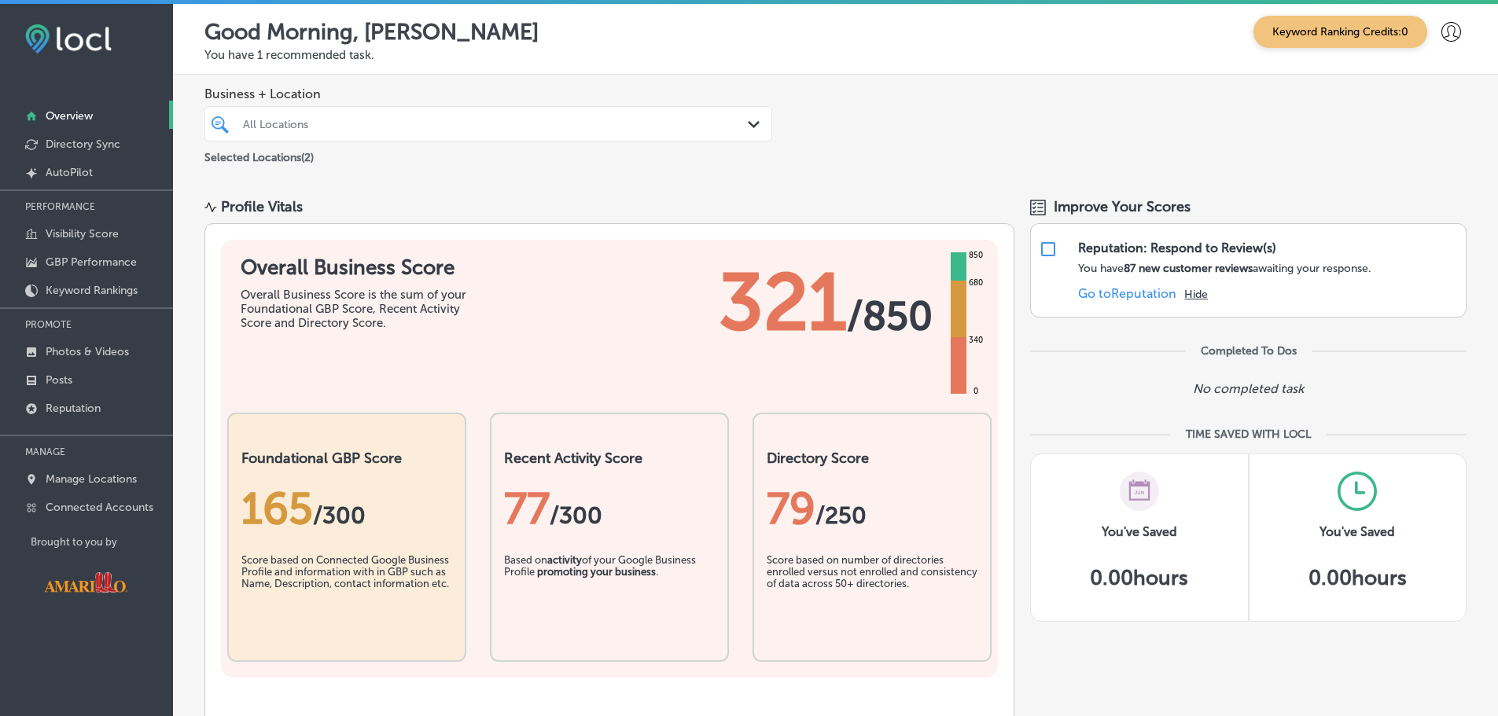
click at [598, 120] on div "All Locations" at bounding box center [496, 123] width 506 height 13
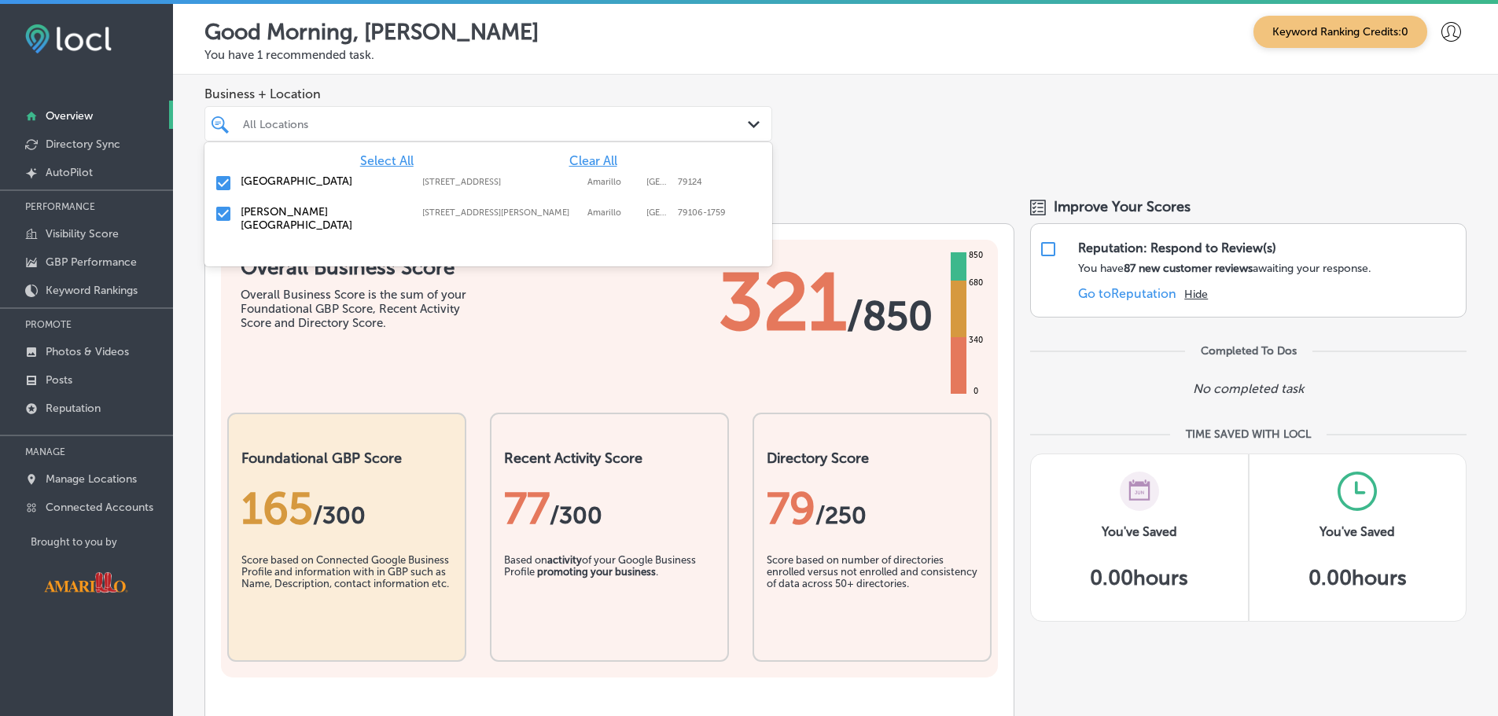
click at [598, 120] on div "All Locations" at bounding box center [496, 123] width 506 height 13
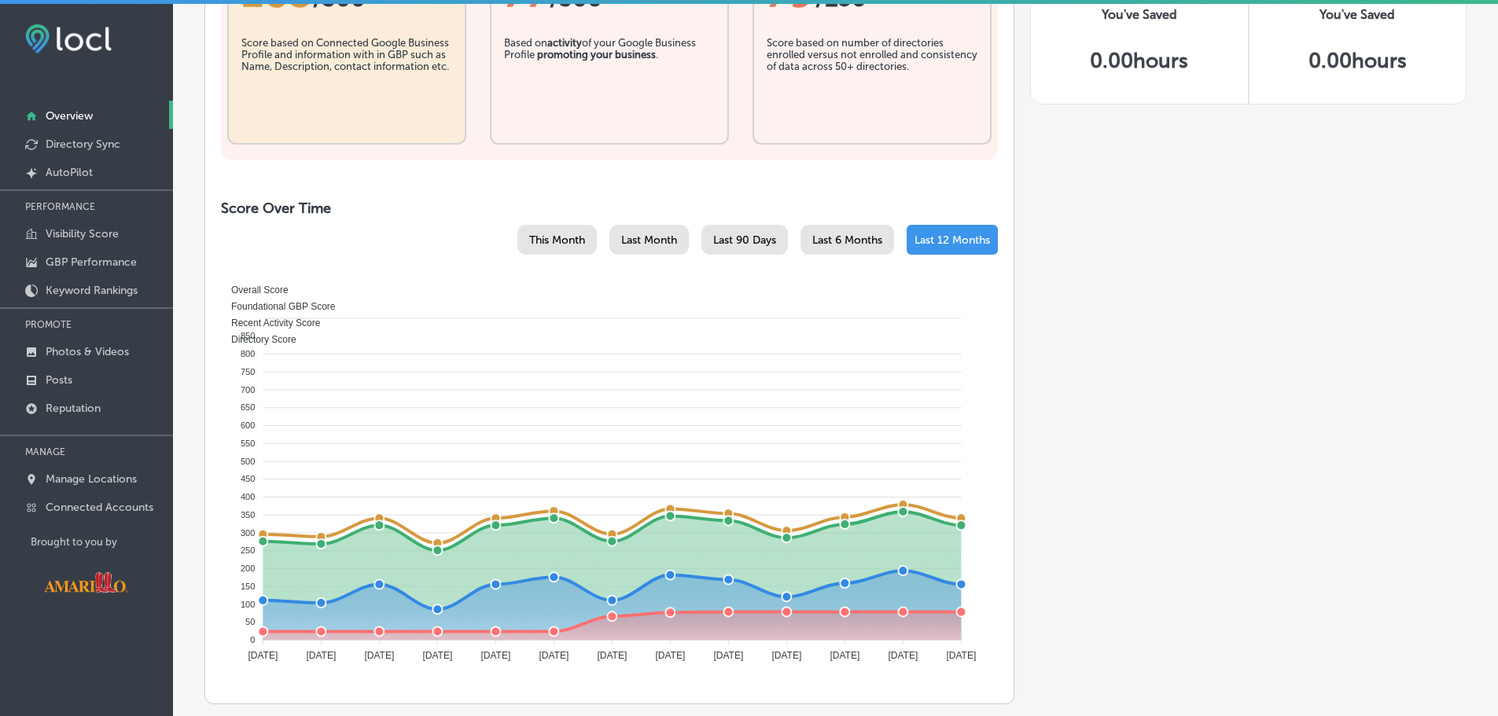
scroll to position [551, 0]
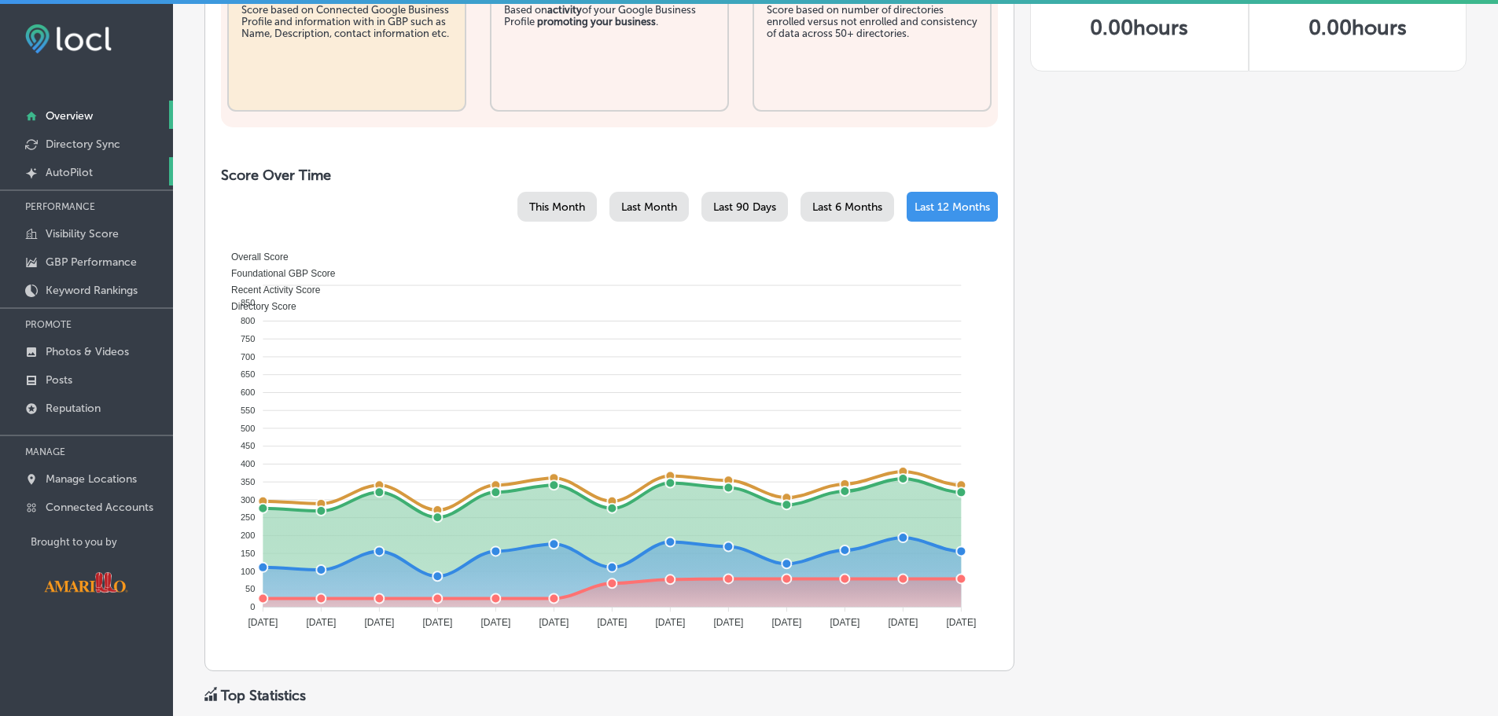
click at [84, 168] on p "AutoPilot" at bounding box center [69, 172] width 47 height 13
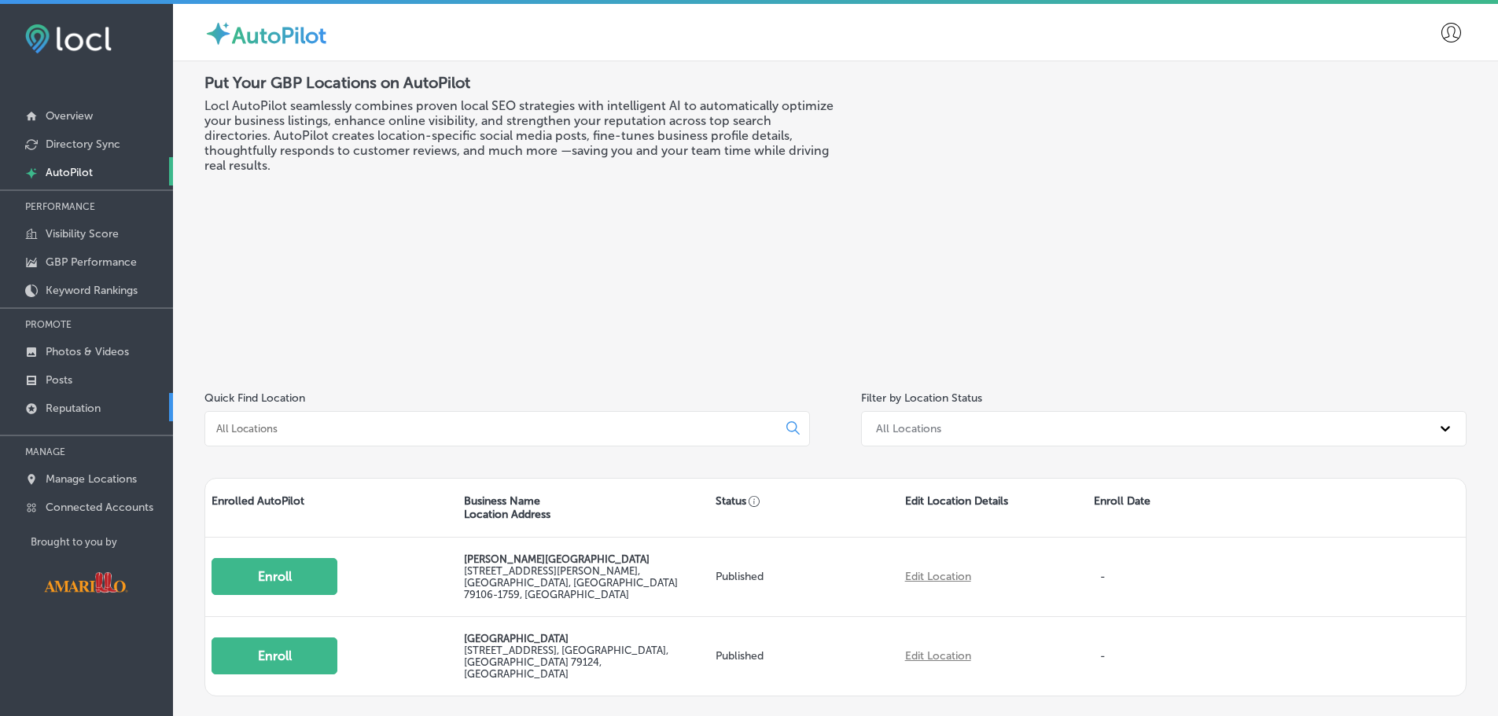
click at [76, 405] on p "Reputation" at bounding box center [73, 408] width 55 height 13
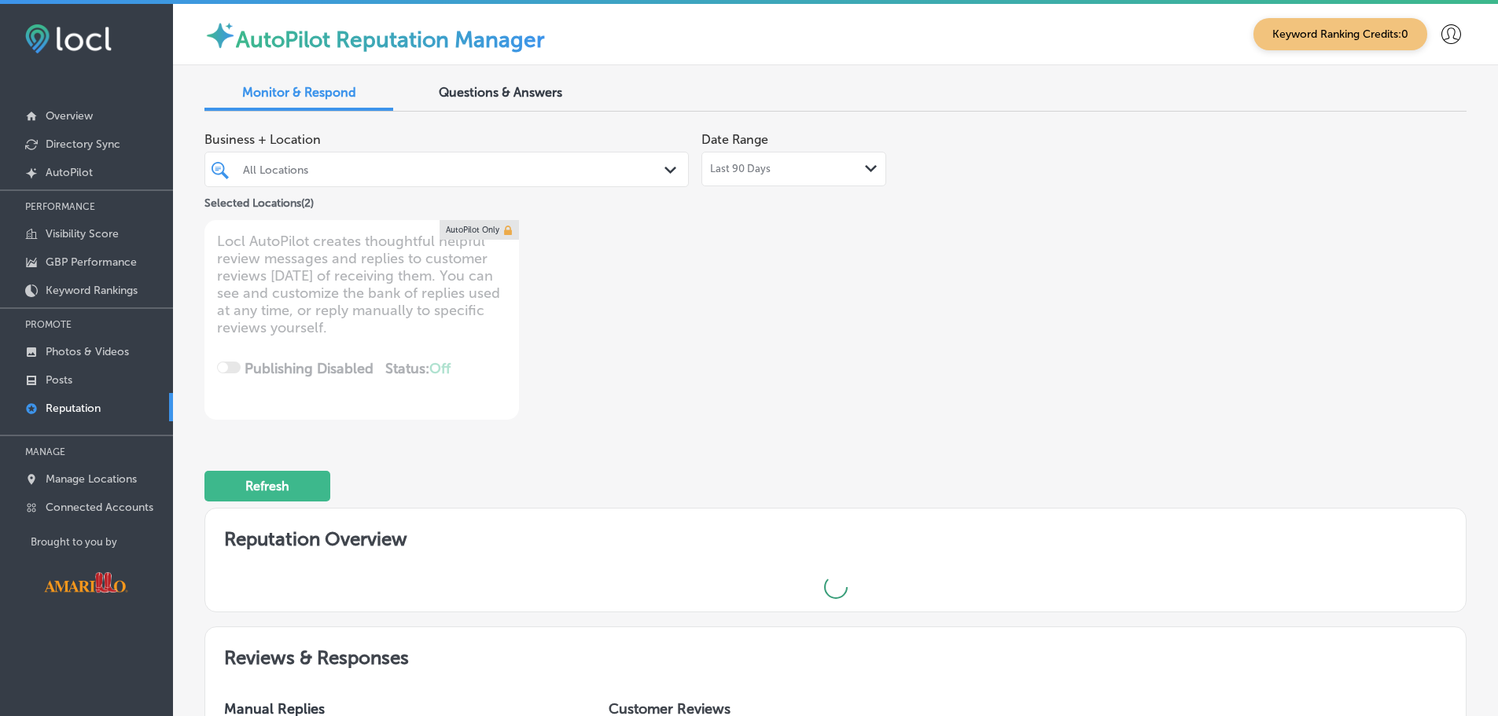
type textarea "x"
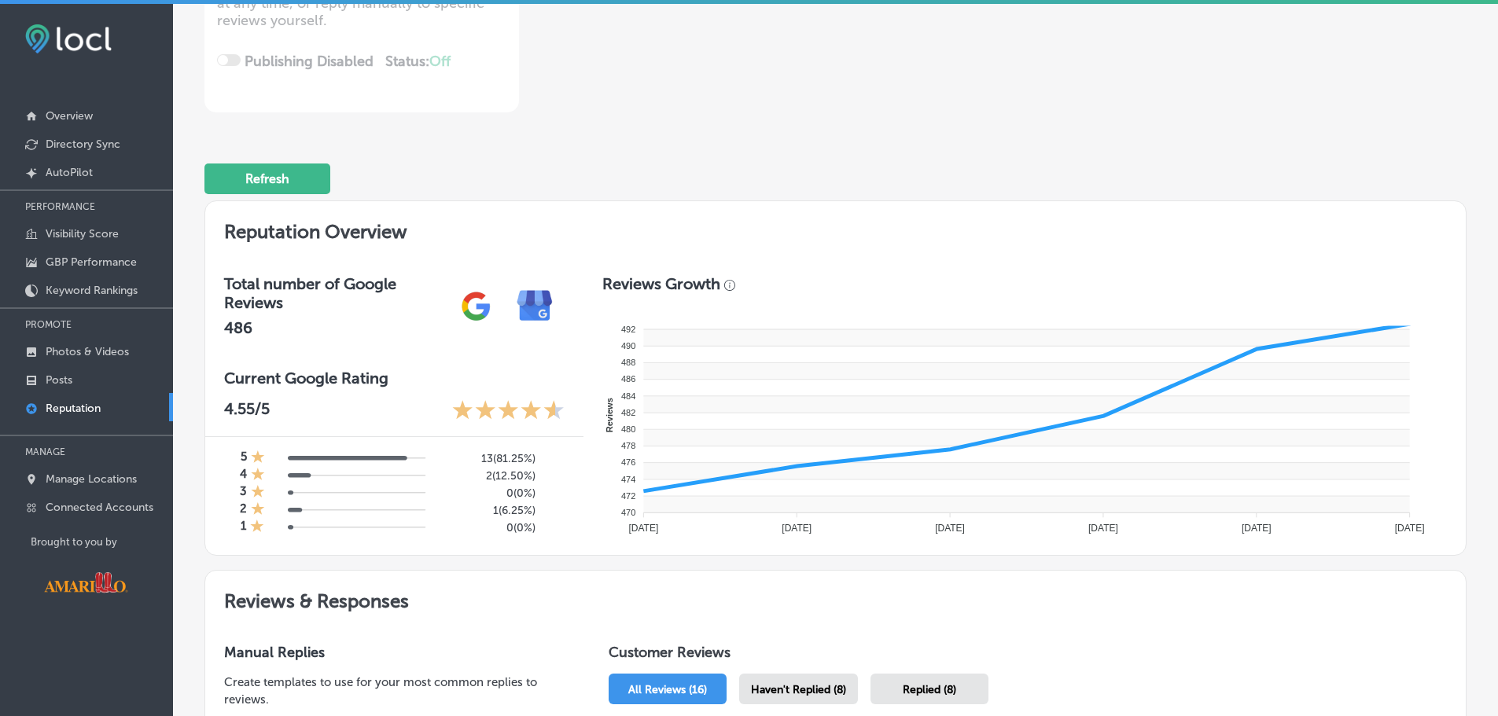
scroll to position [315, 0]
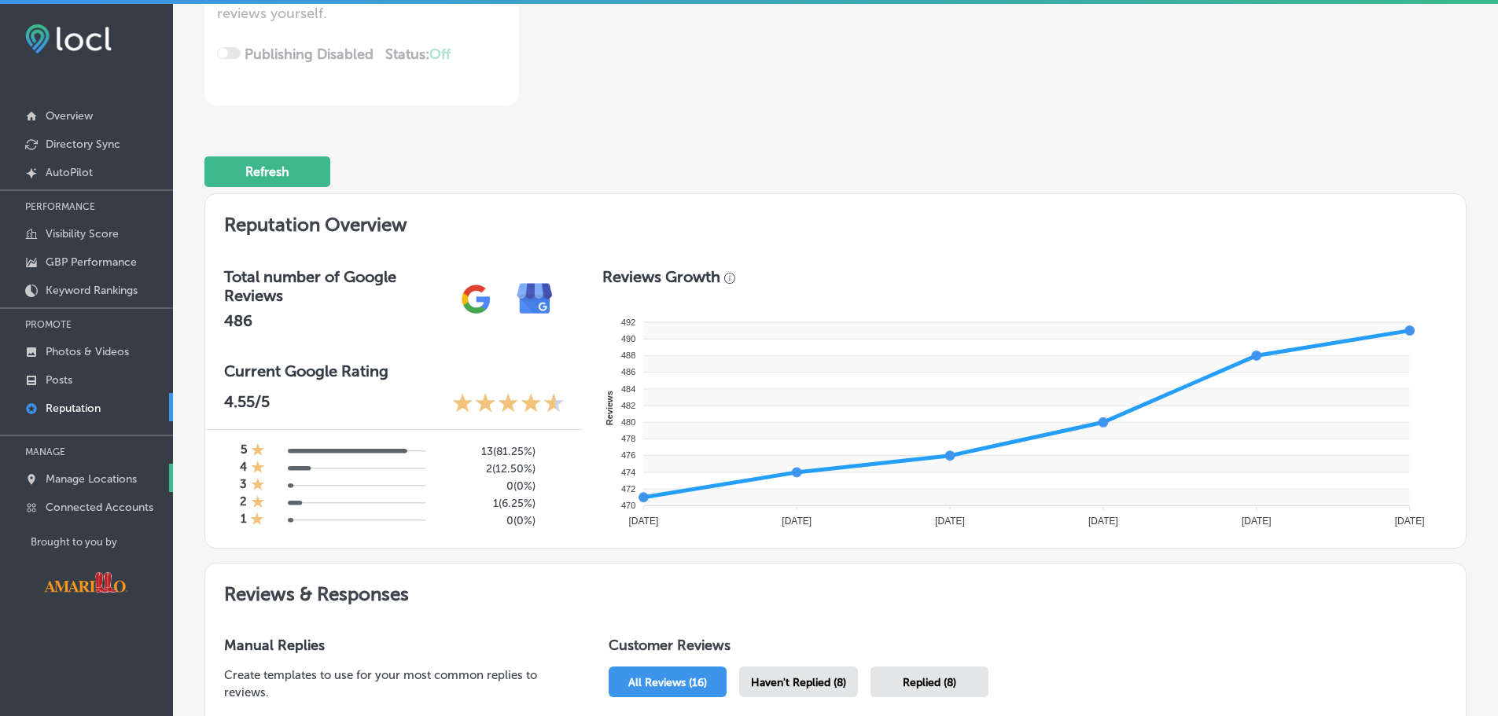
click at [64, 482] on p "Manage Locations" at bounding box center [91, 479] width 91 height 13
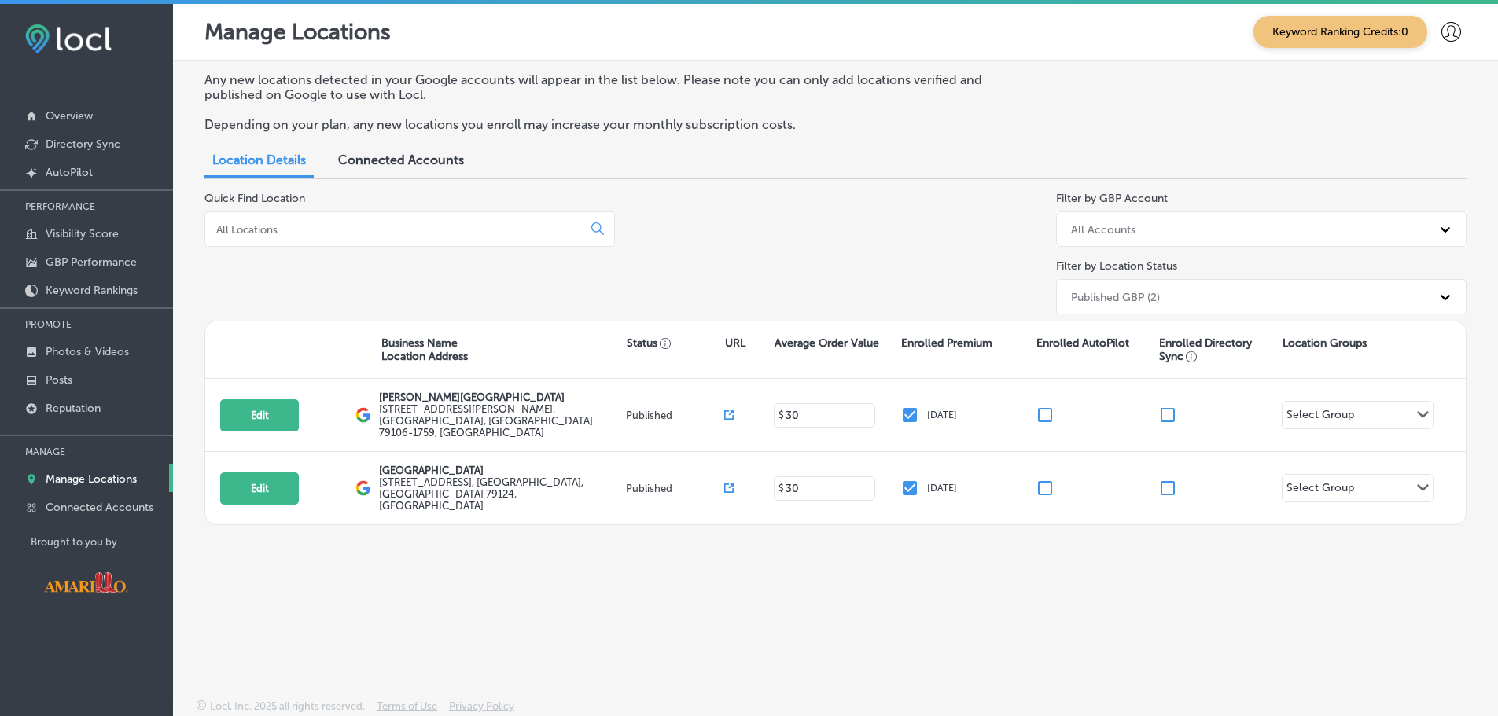
click at [406, 157] on span "Connected Accounts" at bounding box center [401, 160] width 126 height 15
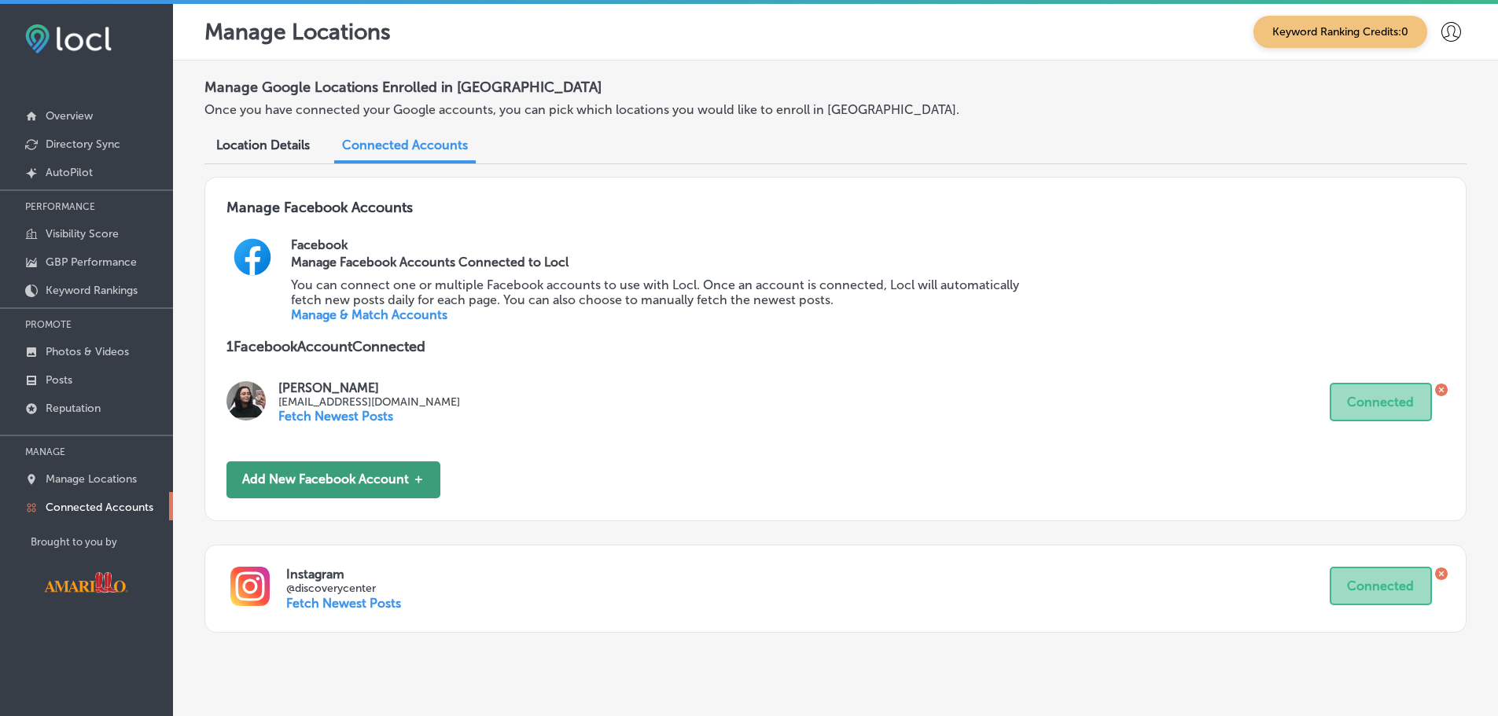
click at [374, 470] on button "Add New Facebook Account ＋" at bounding box center [333, 480] width 214 height 37
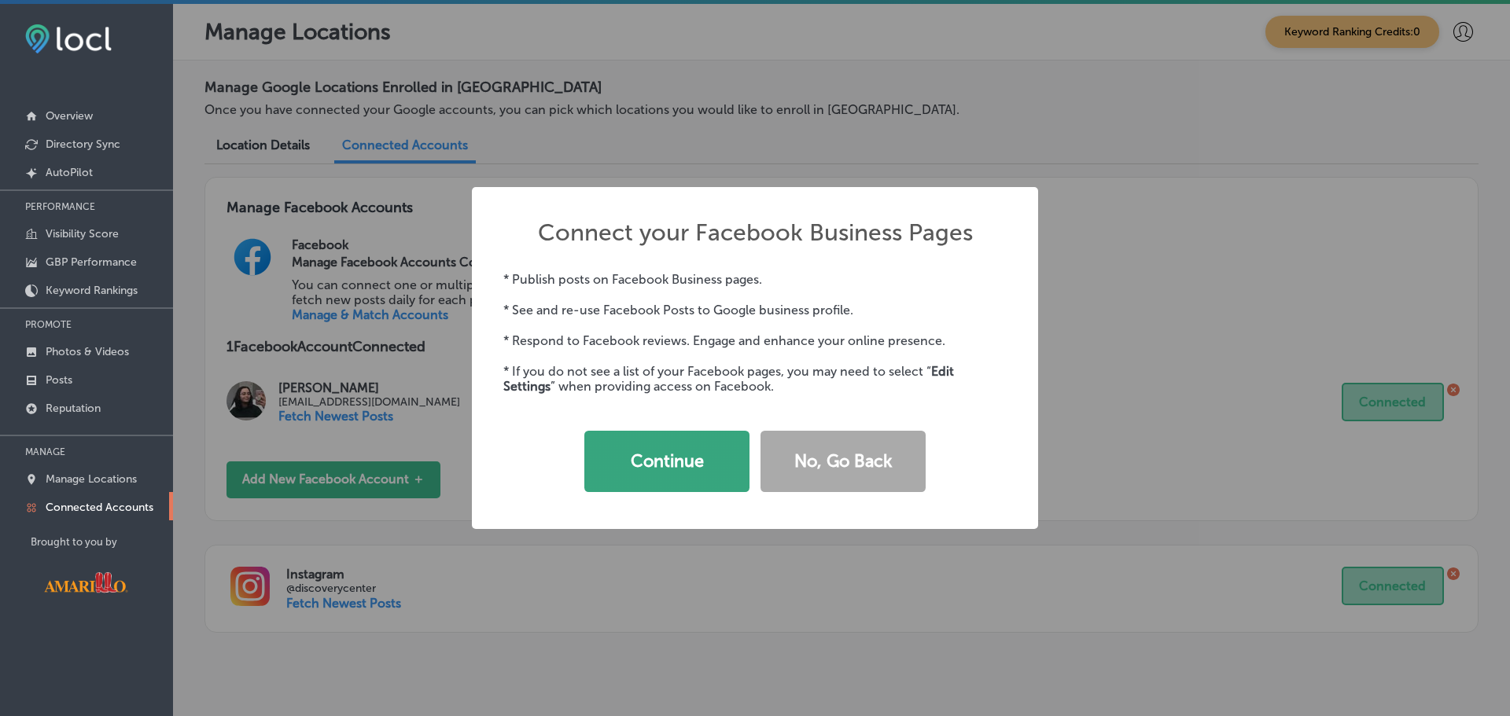
click at [678, 461] on button "Continue" at bounding box center [666, 461] width 165 height 61
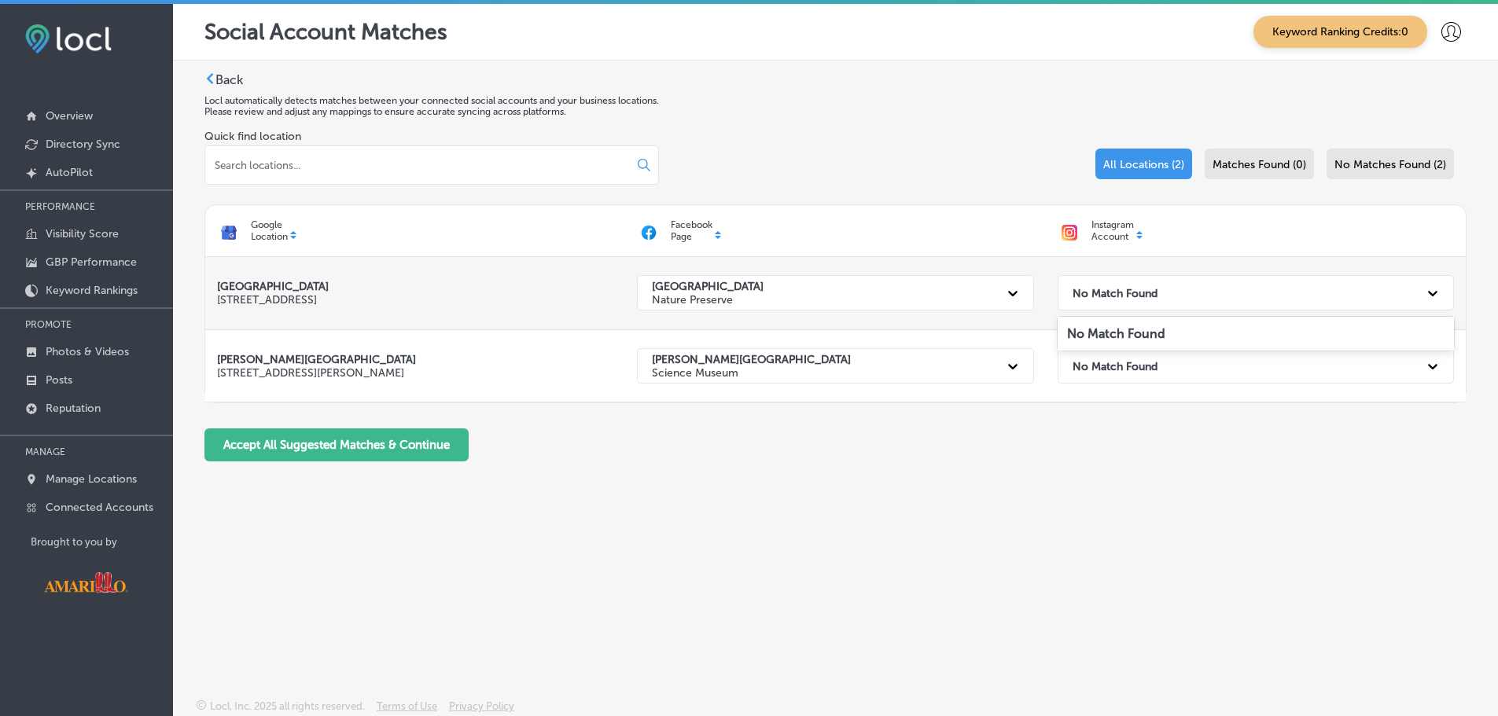
click at [1184, 280] on div "No Match Found" at bounding box center [1242, 293] width 354 height 32
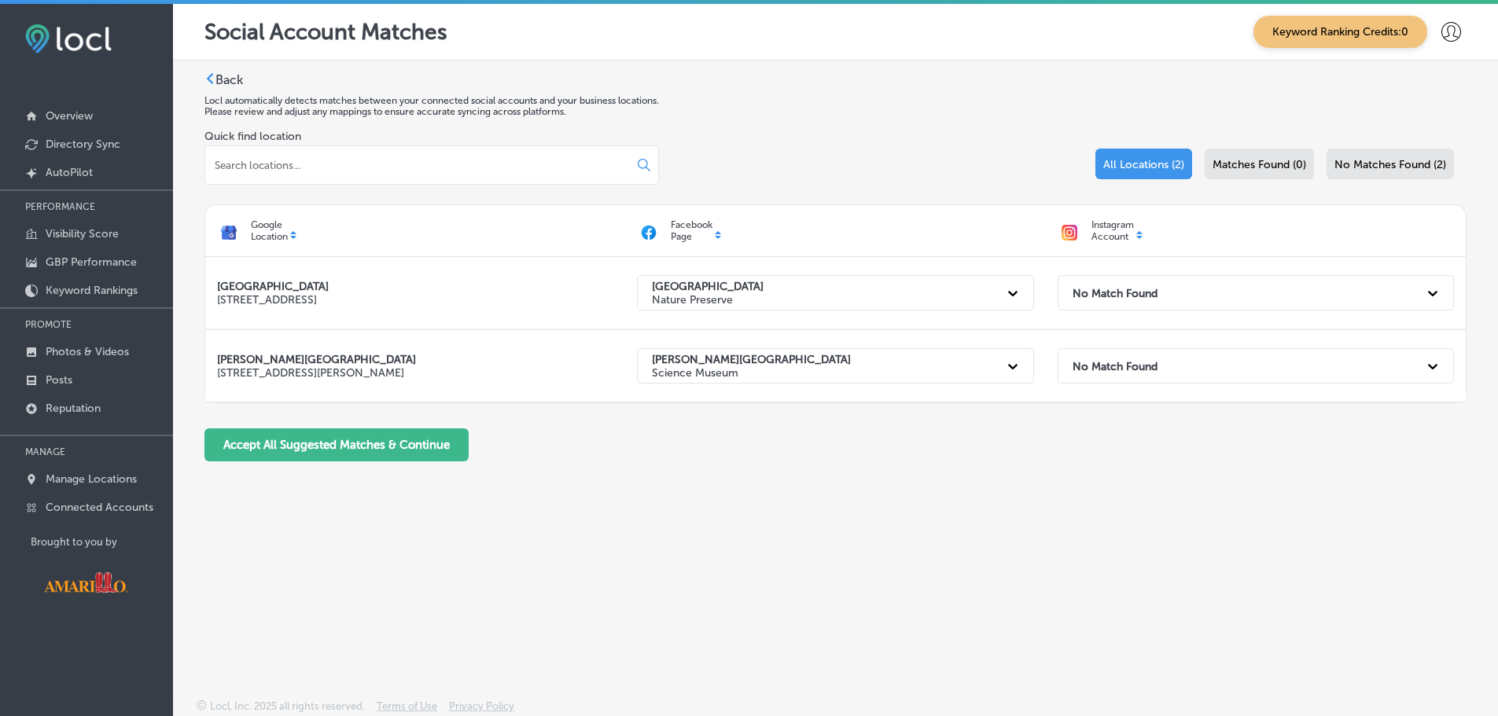
click at [1275, 163] on span "Matches Found (0)" at bounding box center [1260, 164] width 94 height 13
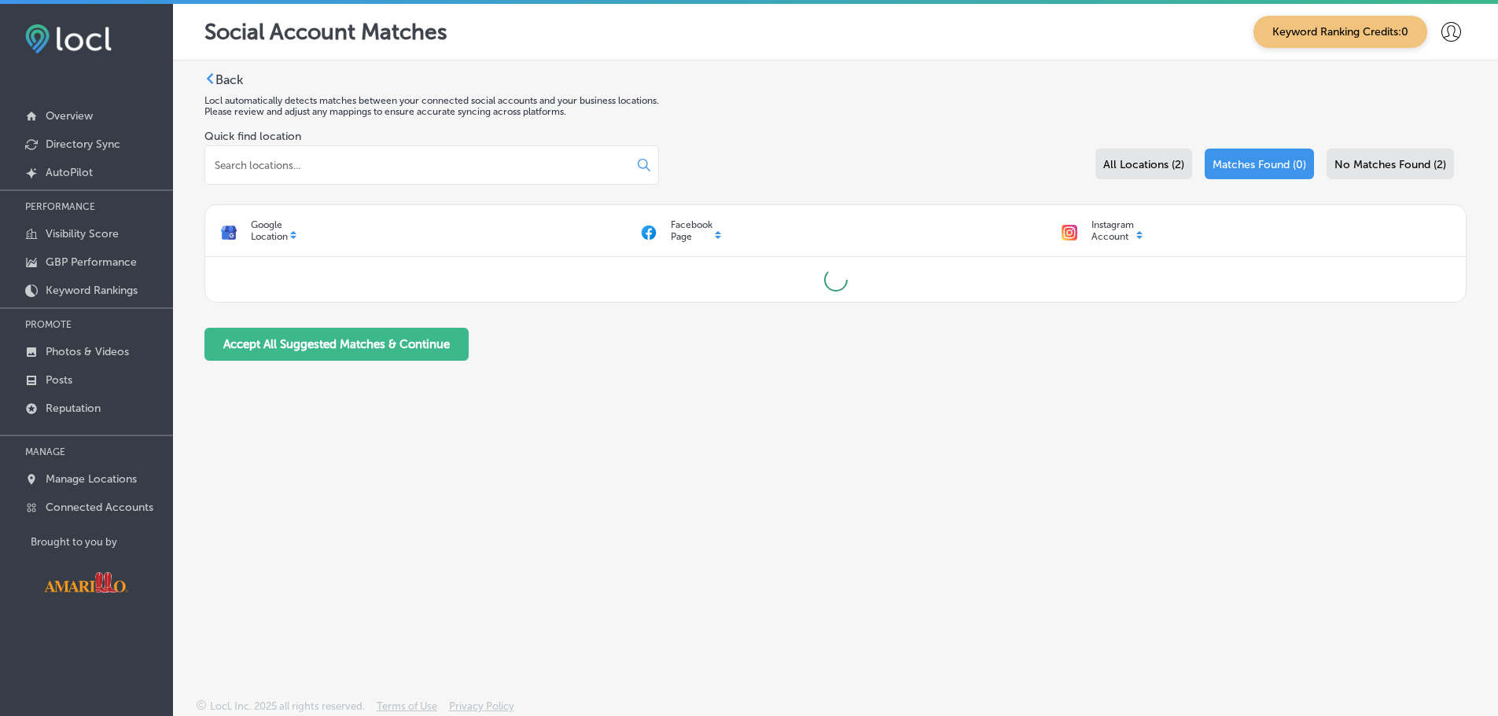
click at [1384, 159] on span "No Matches Found (2)" at bounding box center [1391, 164] width 112 height 13
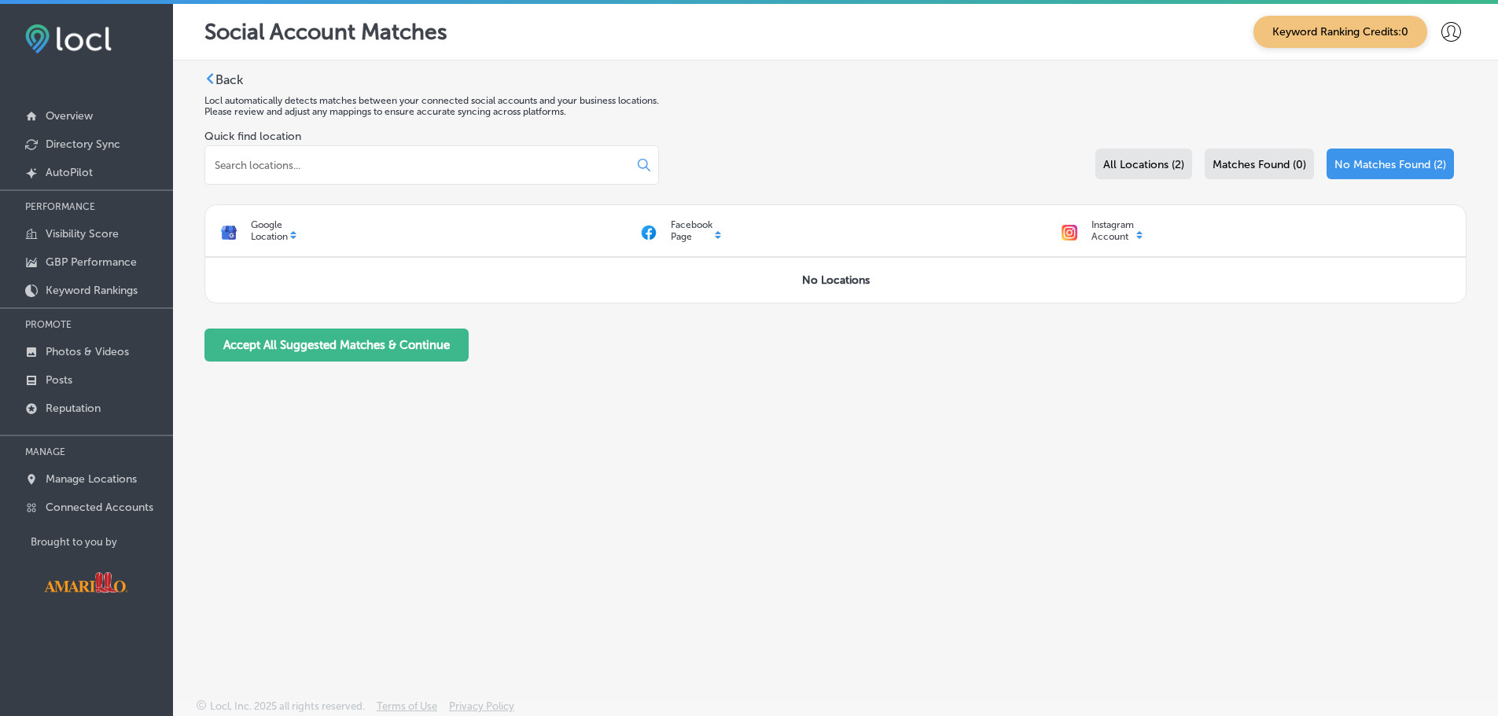
click at [855, 276] on div "Google Location Facebook Page Instagram Account No Locations" at bounding box center [835, 253] width 1262 height 99
click at [1099, 221] on p "Instagram Account" at bounding box center [1113, 230] width 42 height 23
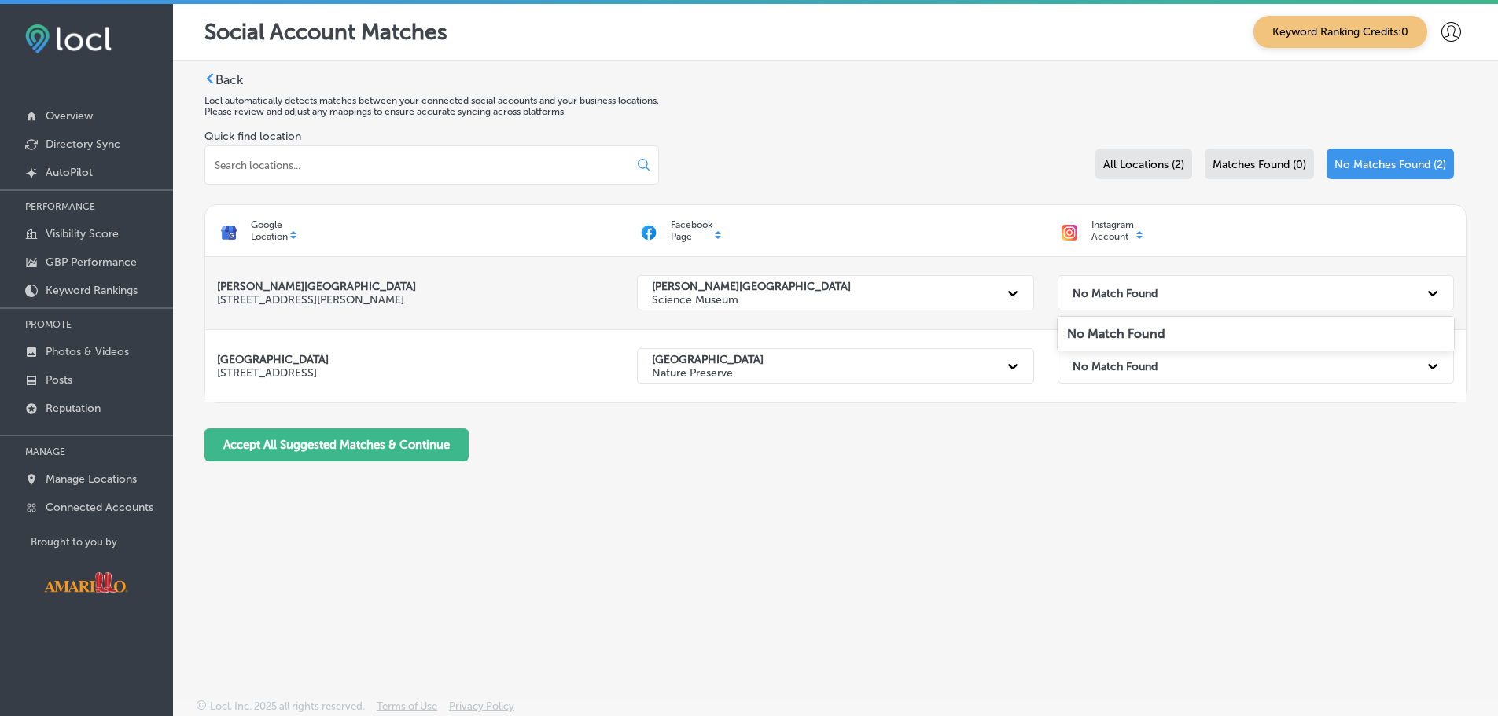
click at [1173, 291] on div "No Match Found" at bounding box center [1242, 293] width 354 height 32
click at [568, 505] on div "Back Locl automatically detects matches between your connected social accounts …" at bounding box center [835, 343] width 1325 height 565
click at [503, 168] on input at bounding box center [409, 165] width 393 height 14
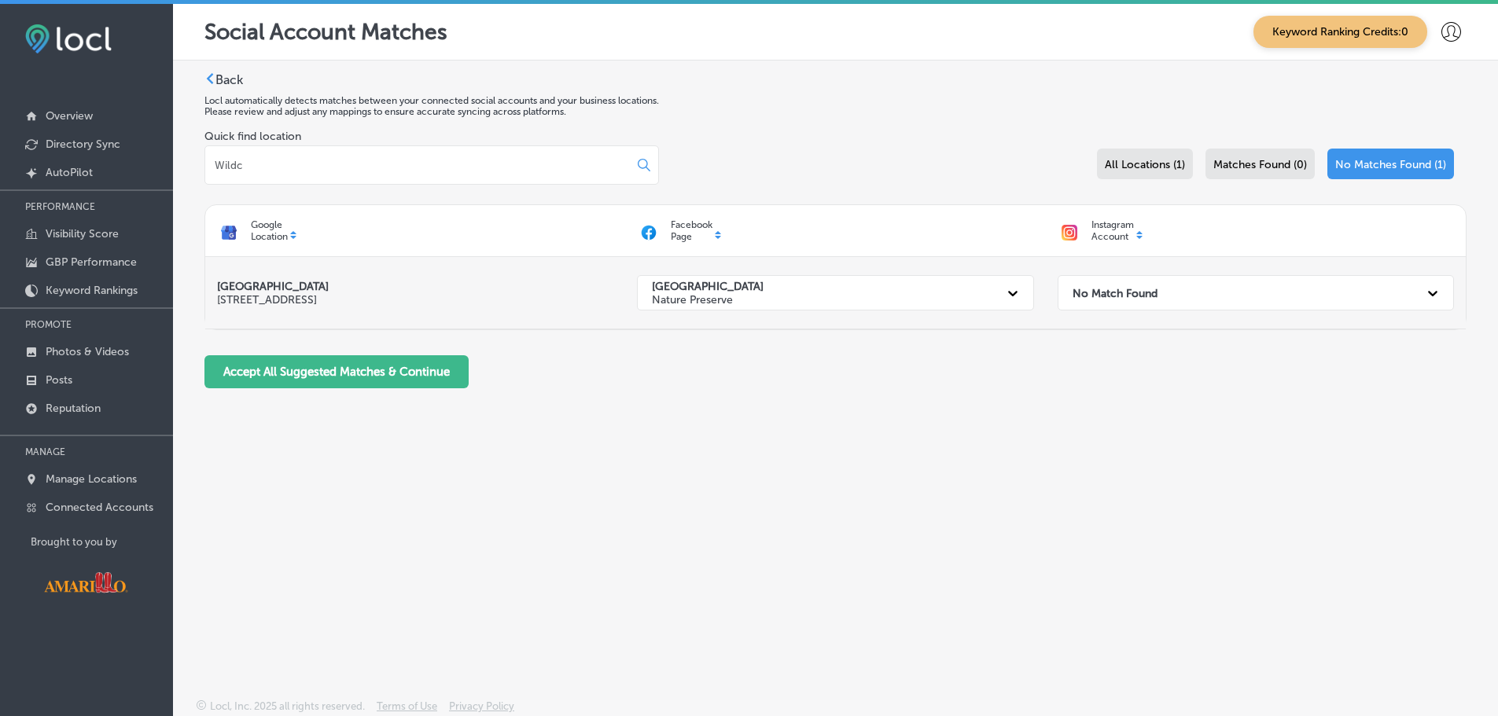
type input "Wildc"
click at [363, 292] on p "[GEOGRAPHIC_DATA]" at bounding box center [415, 286] width 396 height 13
click at [234, 71] on div "Back Locl automatically detects matches between your connected social accounts …" at bounding box center [835, 343] width 1325 height 565
click at [234, 76] on label "Back" at bounding box center [229, 79] width 28 height 15
